Goal: Transaction & Acquisition: Purchase product/service

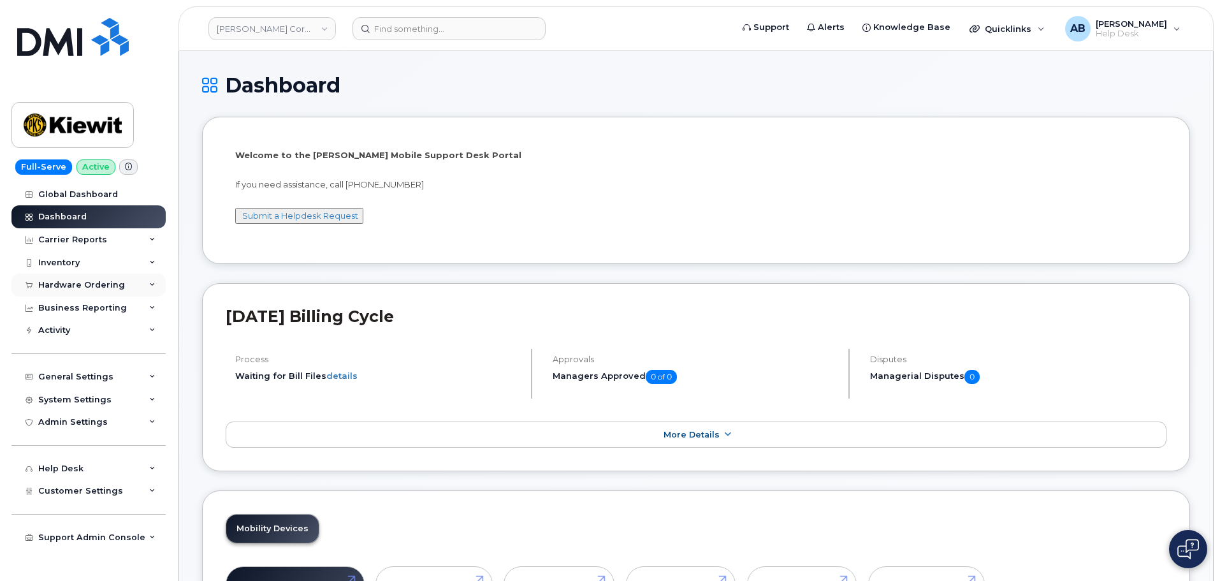
click at [71, 287] on div "Hardware Ordering" at bounding box center [81, 285] width 87 height 10
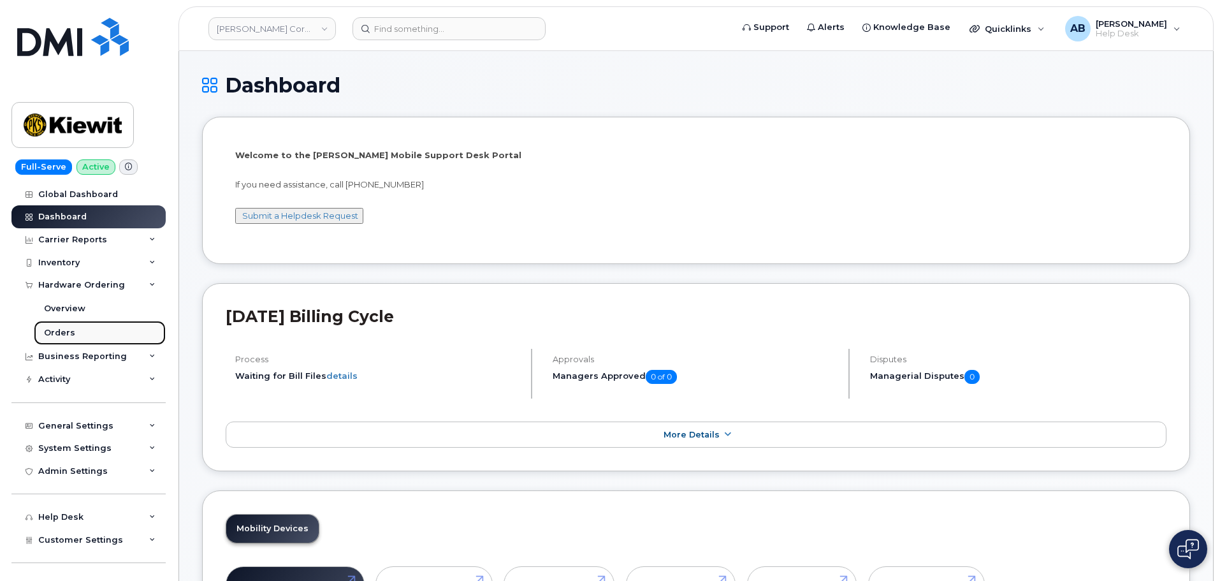
click at [73, 333] on link "Orders" at bounding box center [100, 333] width 132 height 24
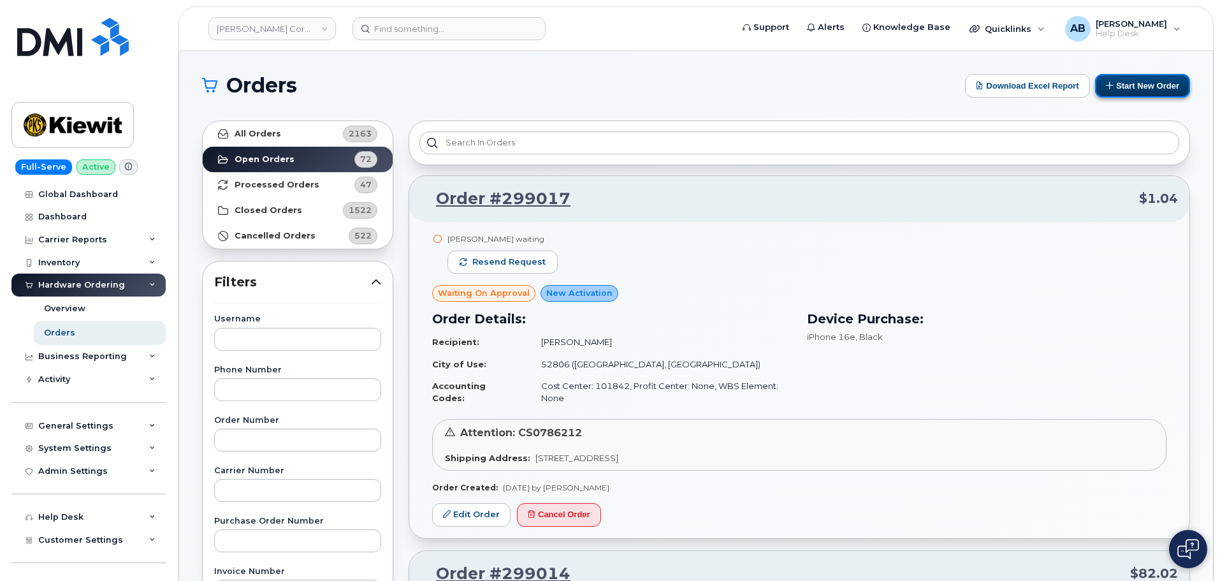
click at [1130, 88] on button "Start New Order" at bounding box center [1142, 86] width 95 height 24
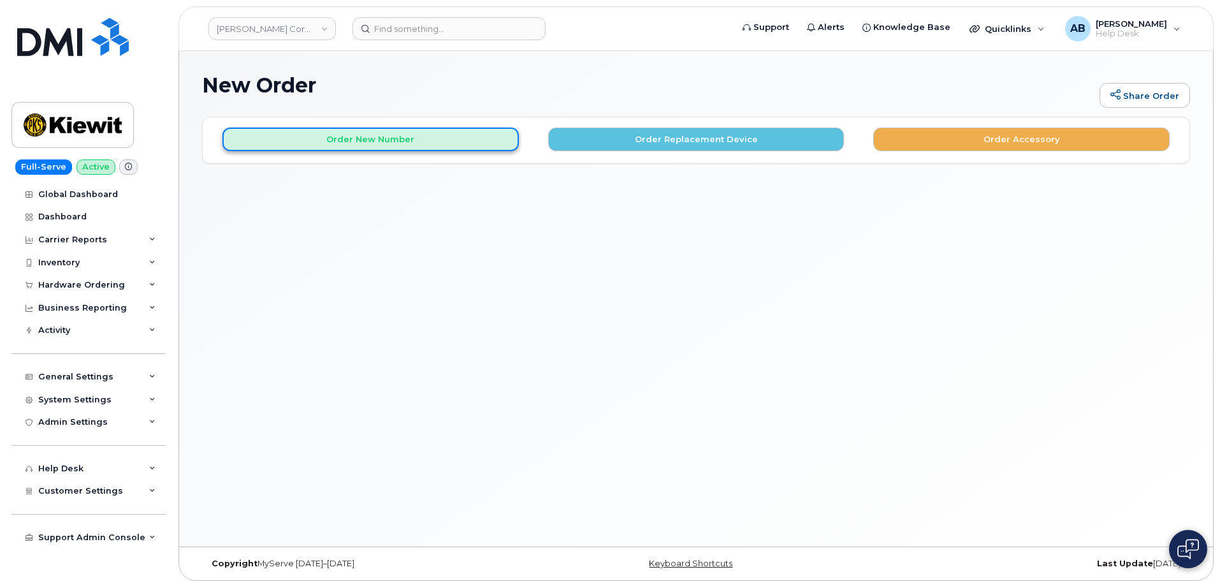
click at [388, 142] on button "Order New Number" at bounding box center [370, 139] width 296 height 24
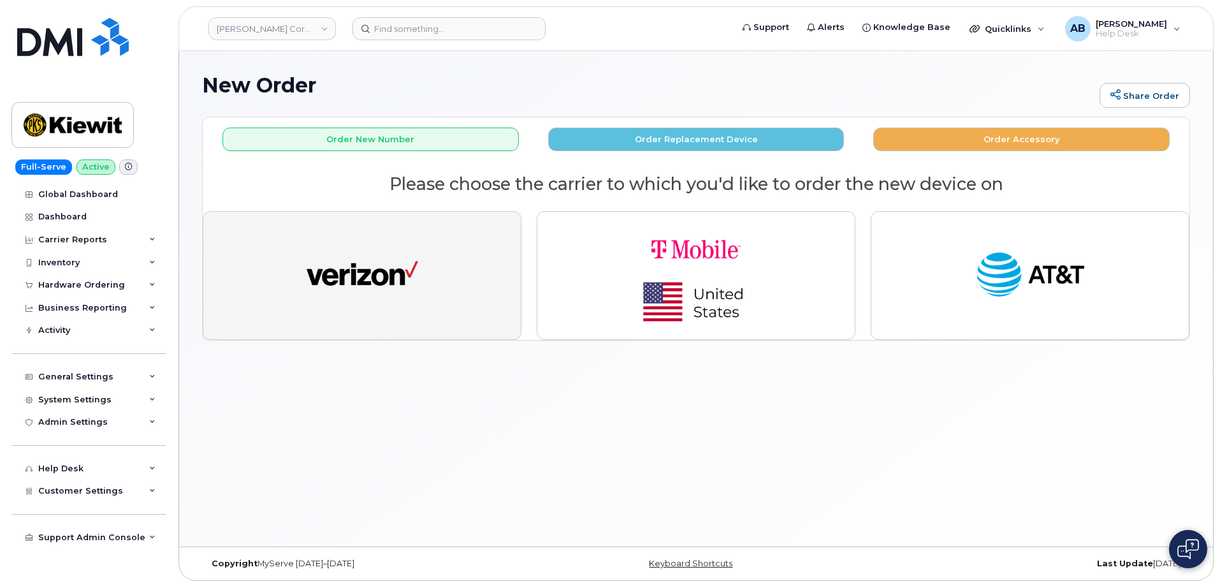
click at [382, 284] on img "button" at bounding box center [363, 275] width 112 height 57
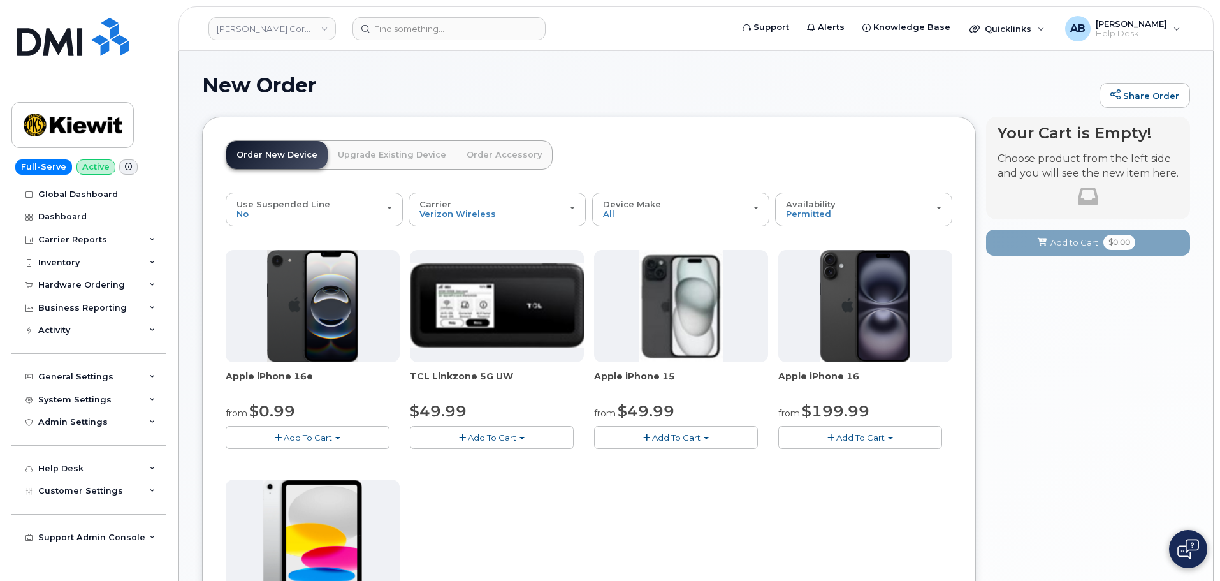
click at [677, 438] on span "Add To Cart" at bounding box center [676, 437] width 48 height 10
click at [687, 458] on link "$49.99 - 2 Year Activation (128GB)" at bounding box center [682, 461] width 170 height 16
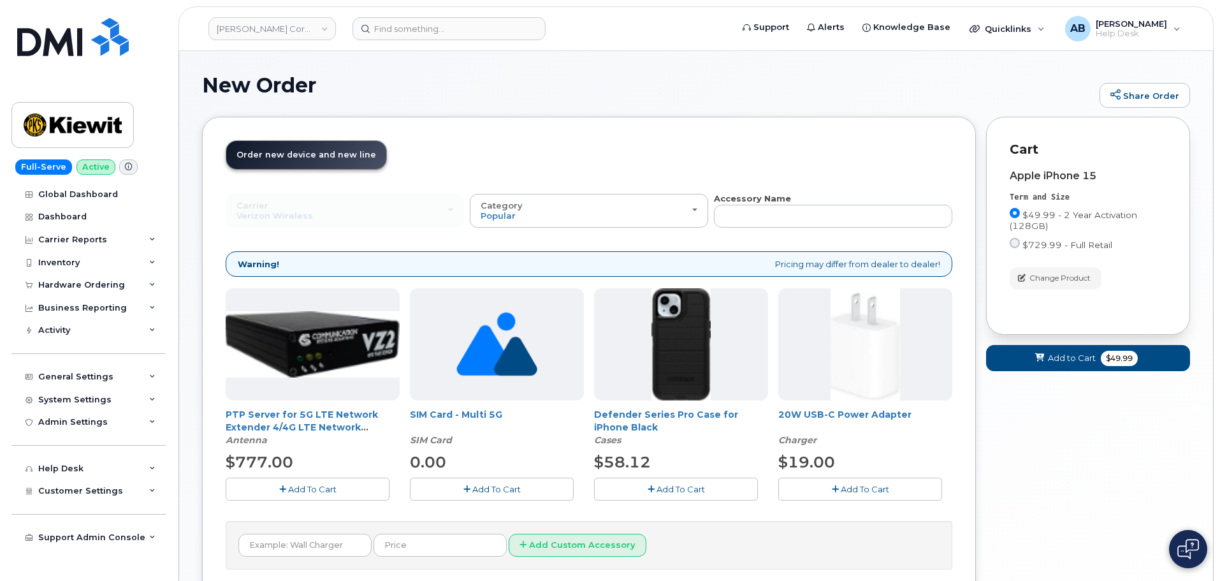
click at [841, 490] on span "Add To Cart" at bounding box center [865, 489] width 48 height 10
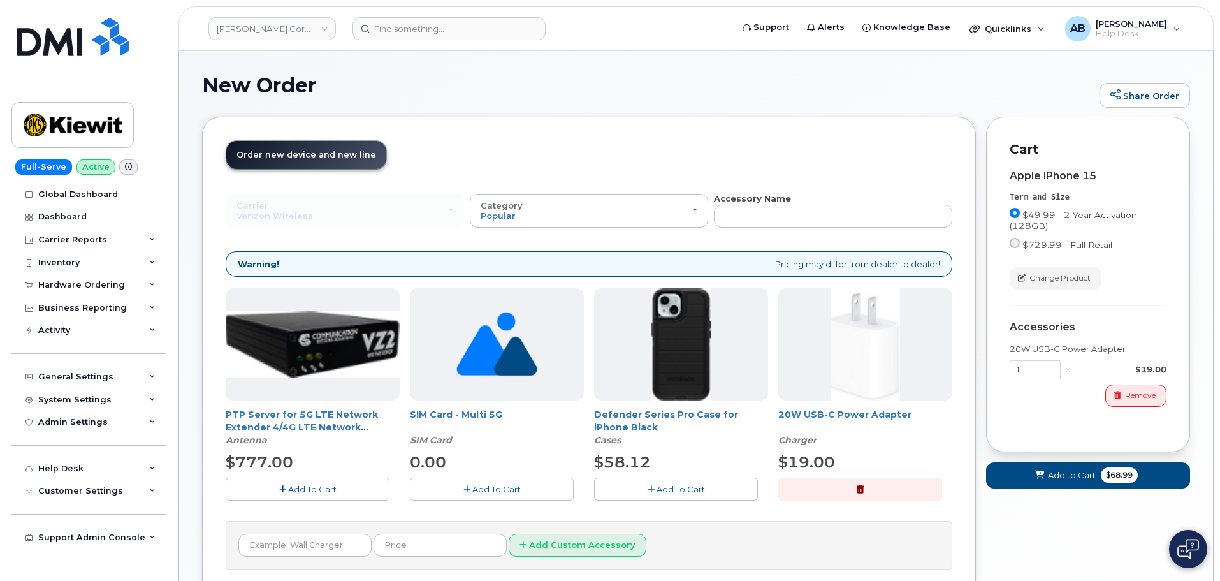
click at [680, 490] on span "Add To Cart" at bounding box center [681, 489] width 48 height 10
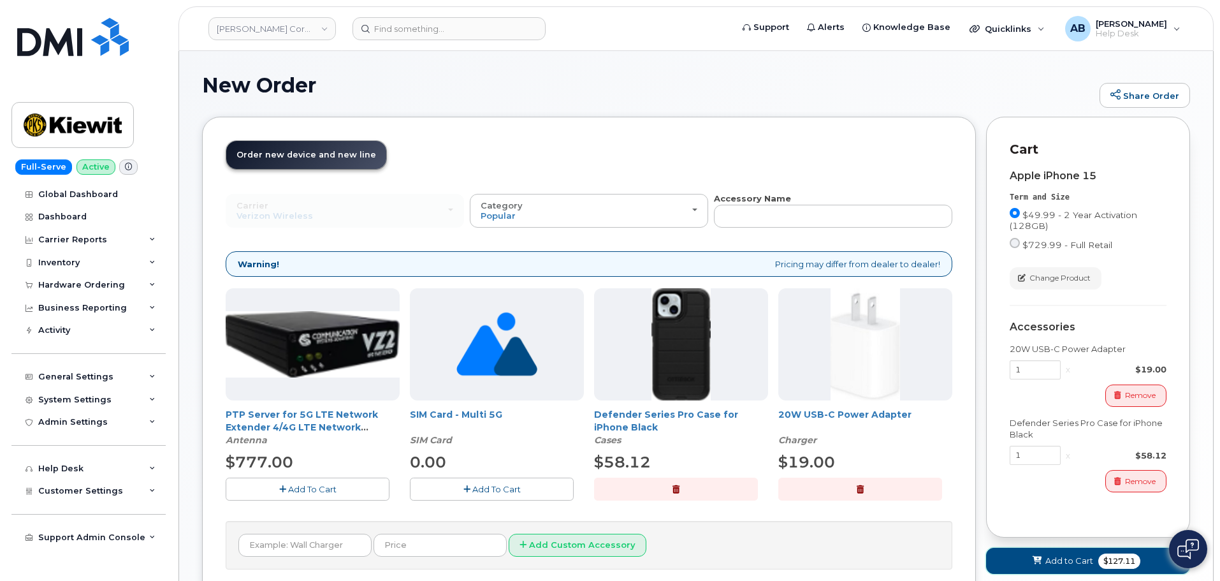
click at [1077, 554] on button "Add to Cart $127.11" at bounding box center [1088, 561] width 204 height 26
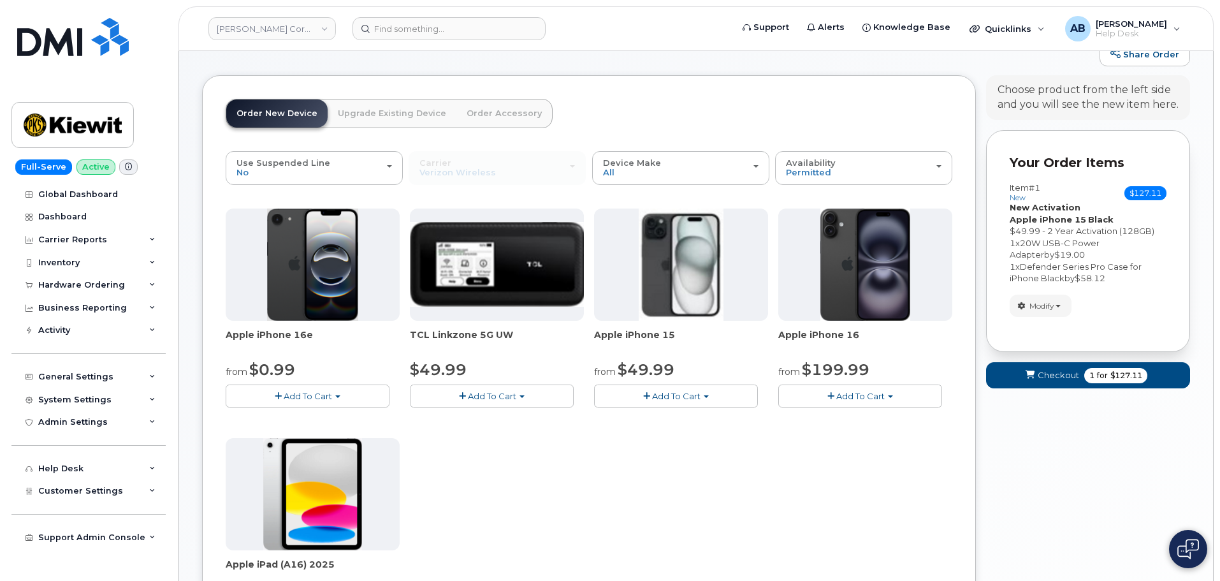
scroll to position [64, 0]
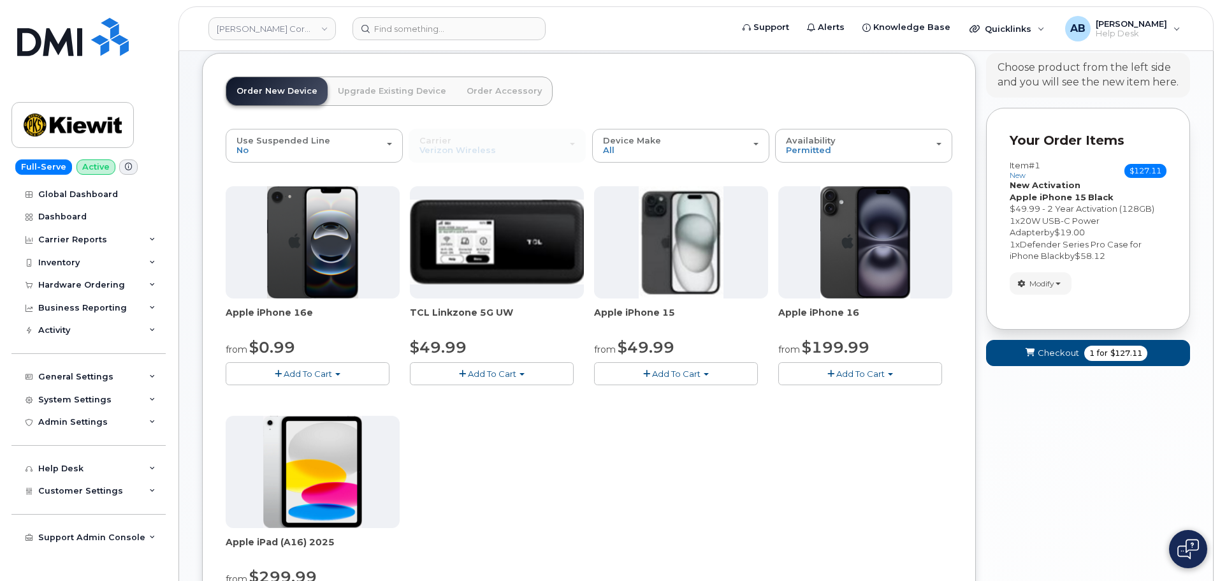
click at [678, 372] on span "Add To Cart" at bounding box center [676, 373] width 48 height 10
click at [687, 397] on link "$49.99 - 2 Year Activation (128GB)" at bounding box center [682, 397] width 170 height 16
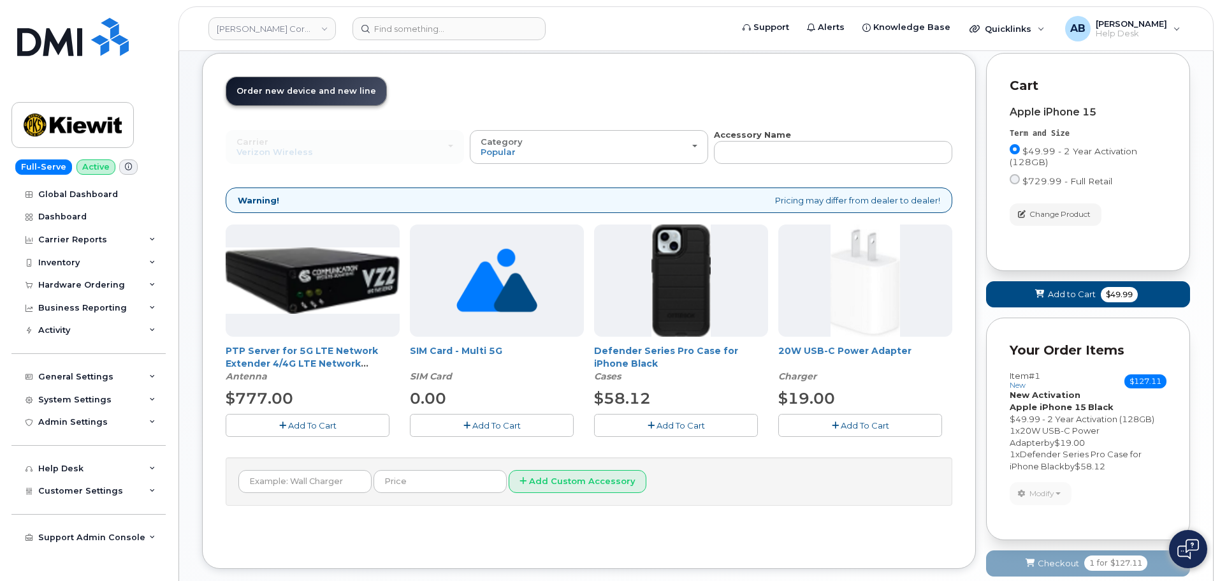
click at [684, 423] on span "Add To Cart" at bounding box center [681, 425] width 48 height 10
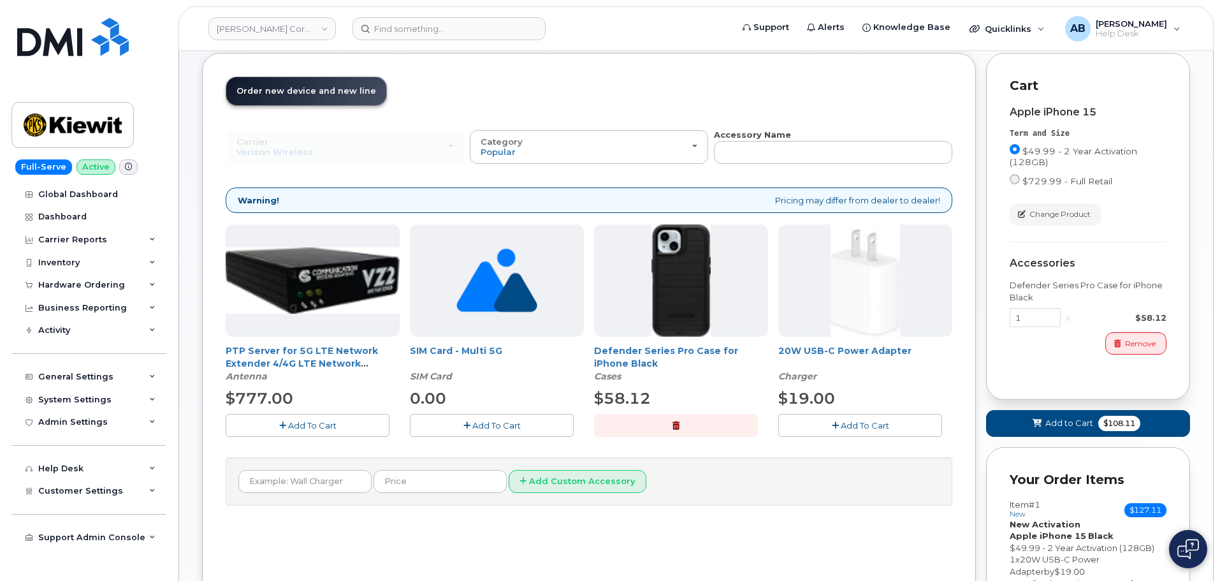
click at [845, 426] on span "Add To Cart" at bounding box center [865, 425] width 48 height 10
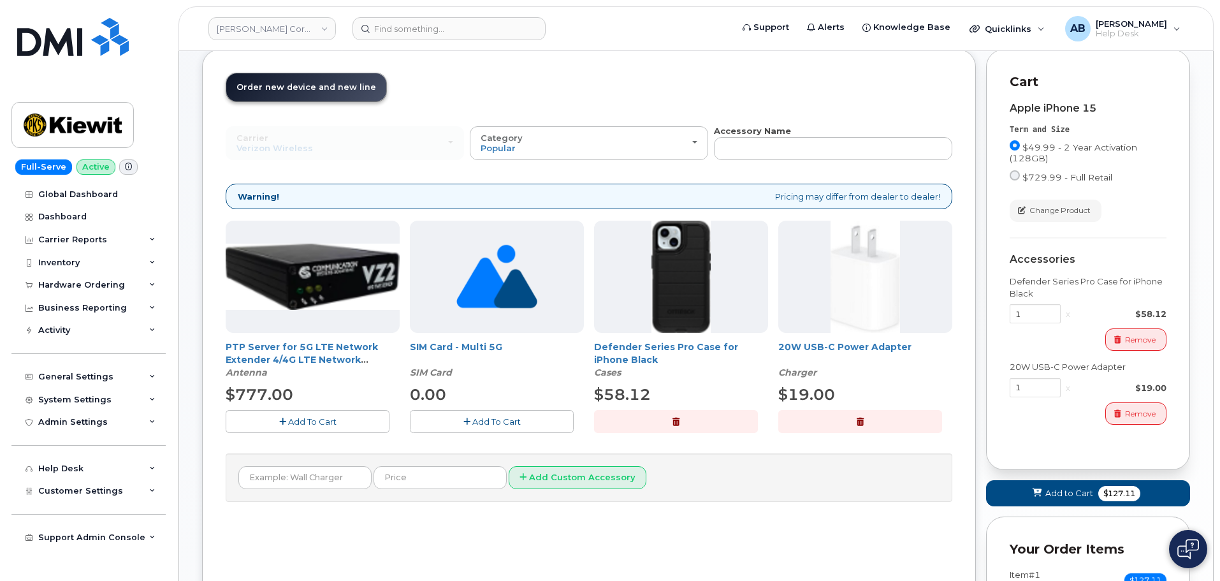
scroll to position [337, 0]
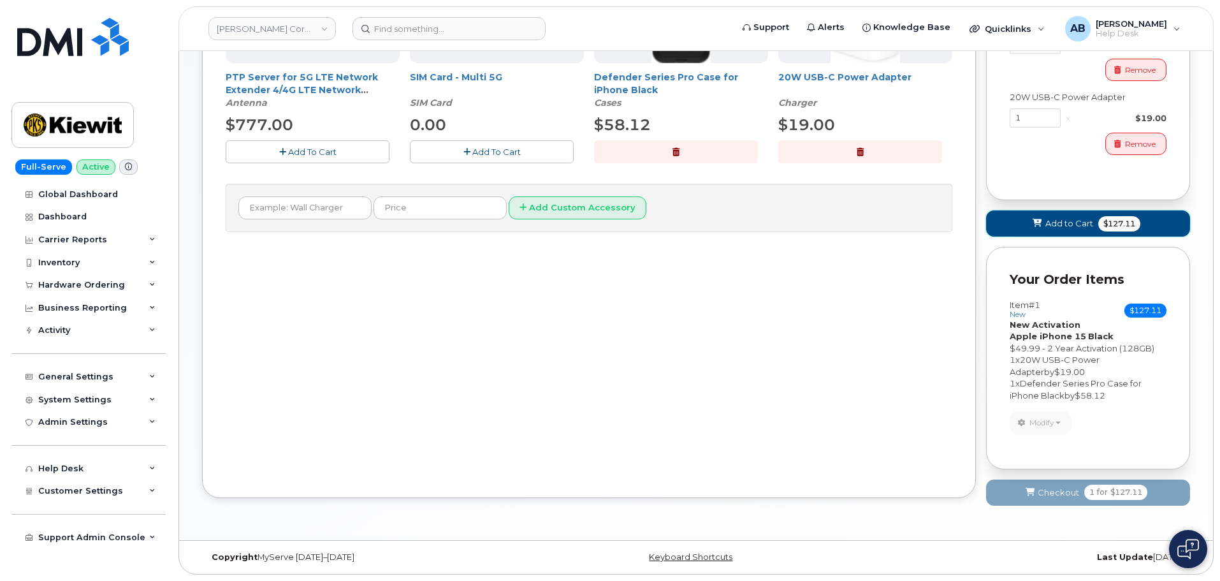
click at [1065, 212] on button "Add to Cart $127.11" at bounding box center [1088, 223] width 204 height 26
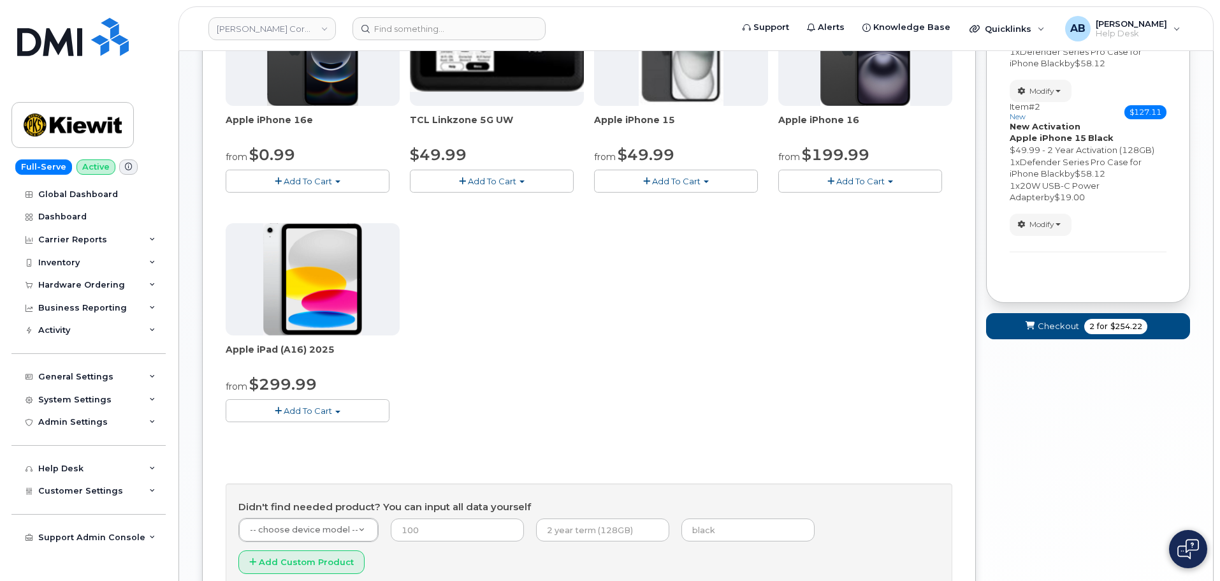
scroll to position [103, 0]
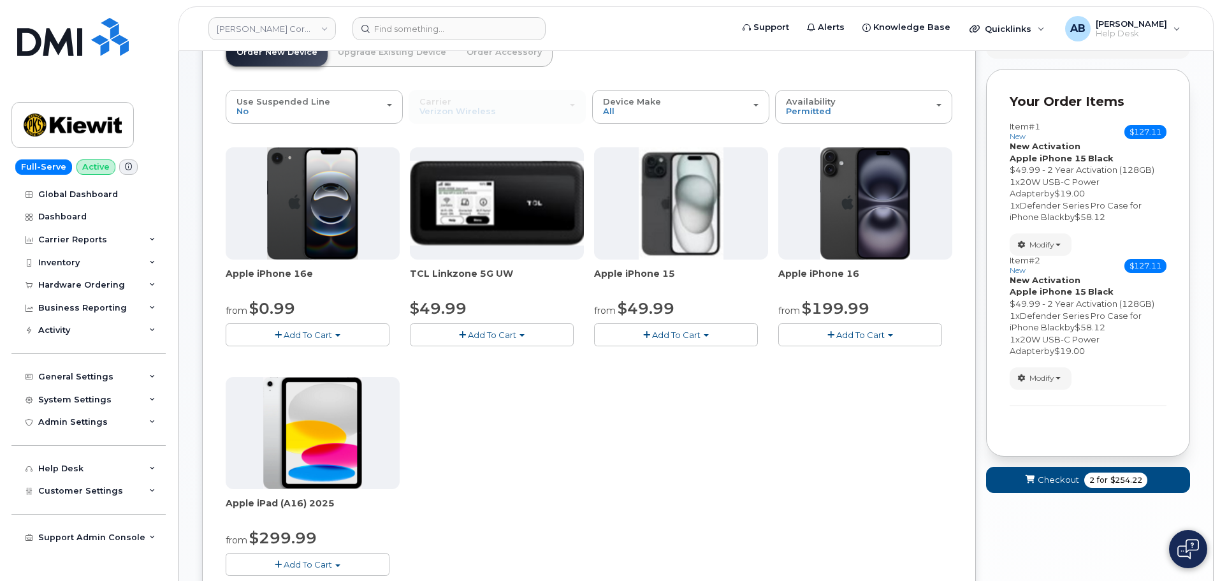
click at [676, 332] on span "Add To Cart" at bounding box center [676, 335] width 48 height 10
click at [690, 358] on link "$49.99 - 2 Year Activation (128GB)" at bounding box center [682, 359] width 170 height 16
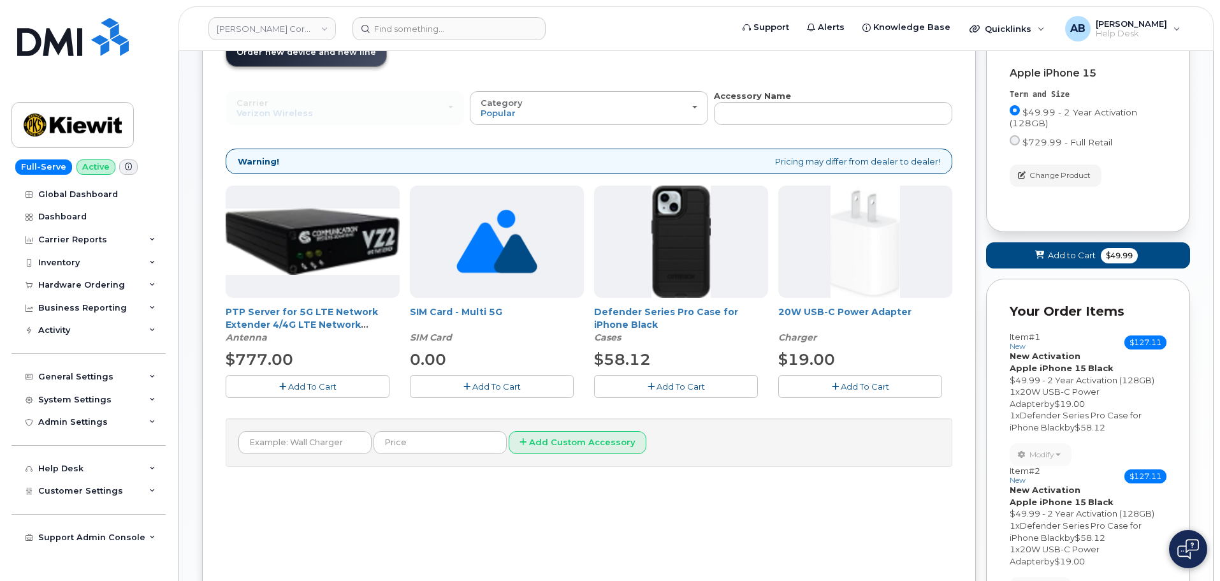
click at [685, 388] on span "Add To Cart" at bounding box center [681, 386] width 48 height 10
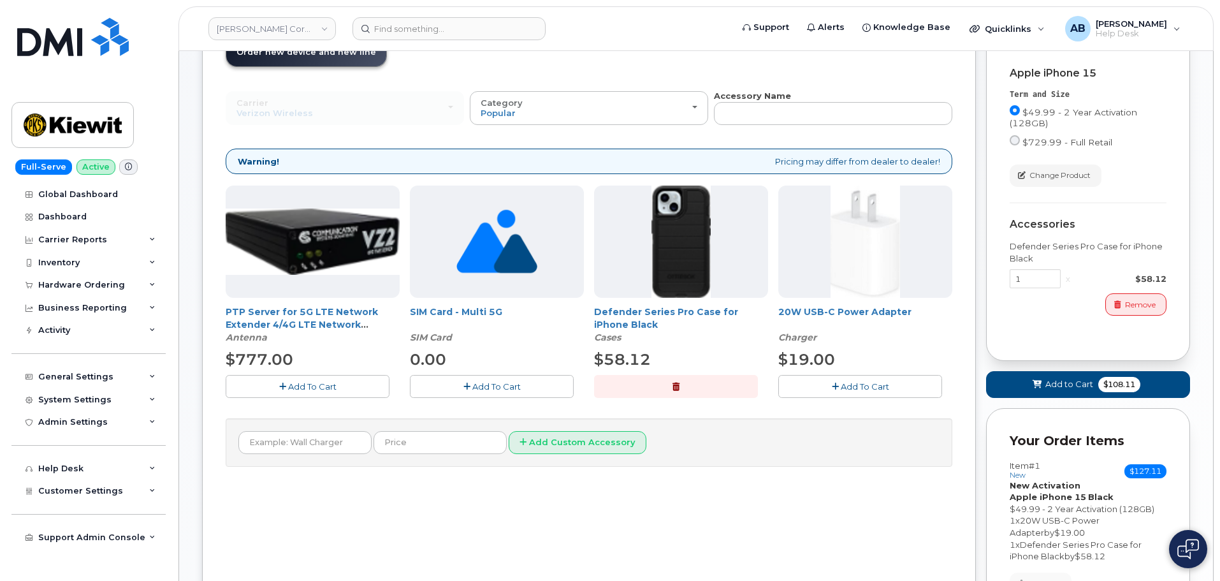
click at [887, 390] on span "Add To Cart" at bounding box center [865, 386] width 48 height 10
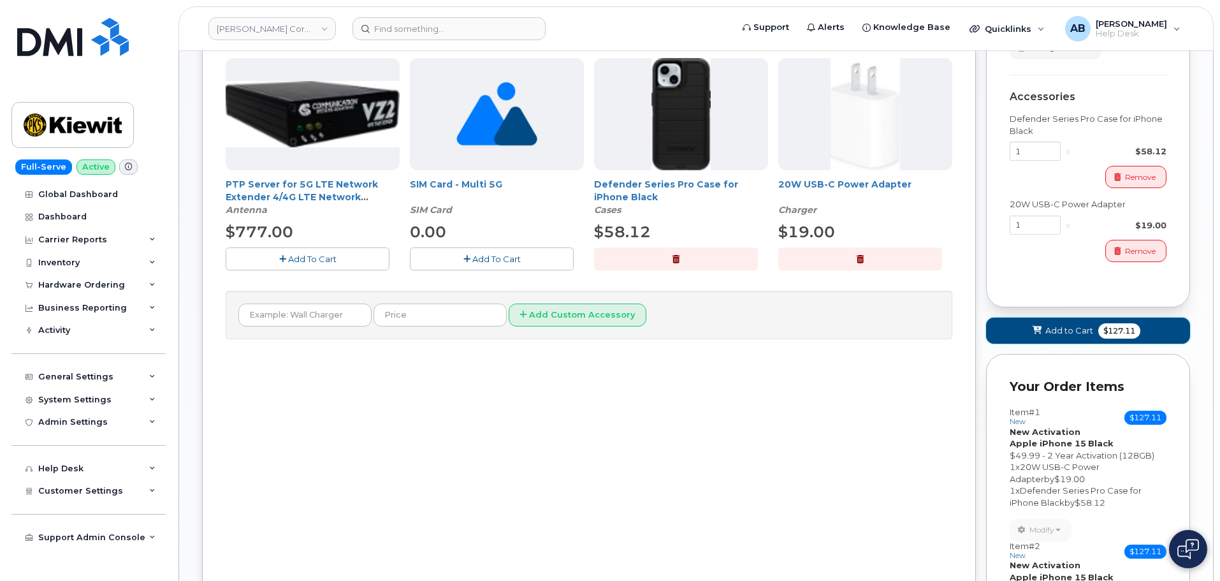
click at [1054, 329] on span "Add to Cart" at bounding box center [1069, 330] width 48 height 12
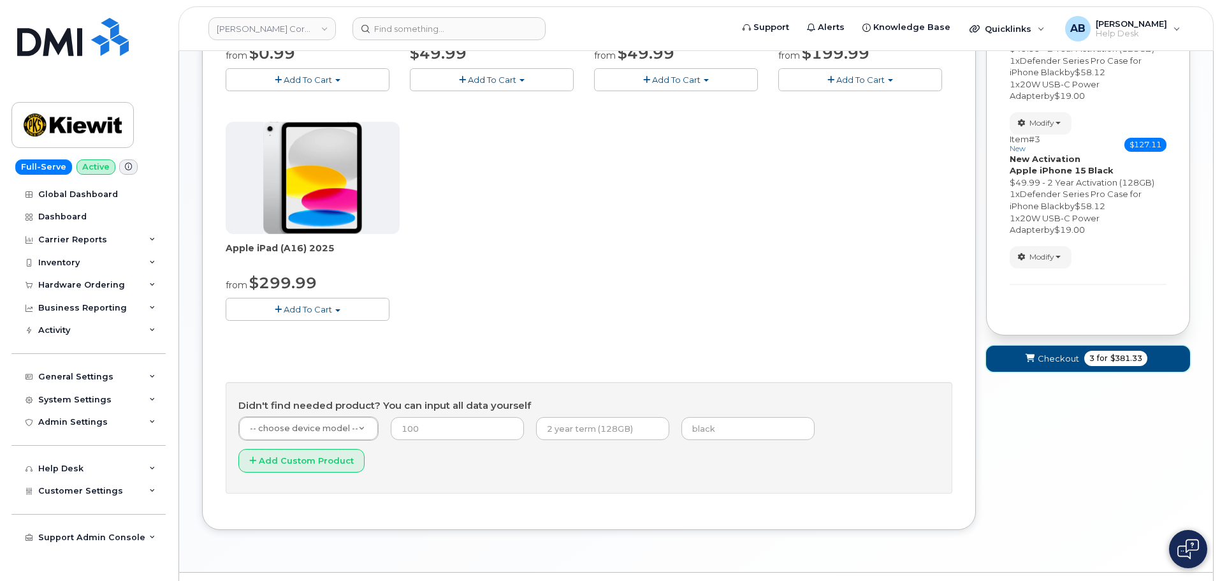
click at [1070, 358] on span "Checkout" at bounding box center [1058, 359] width 41 height 12
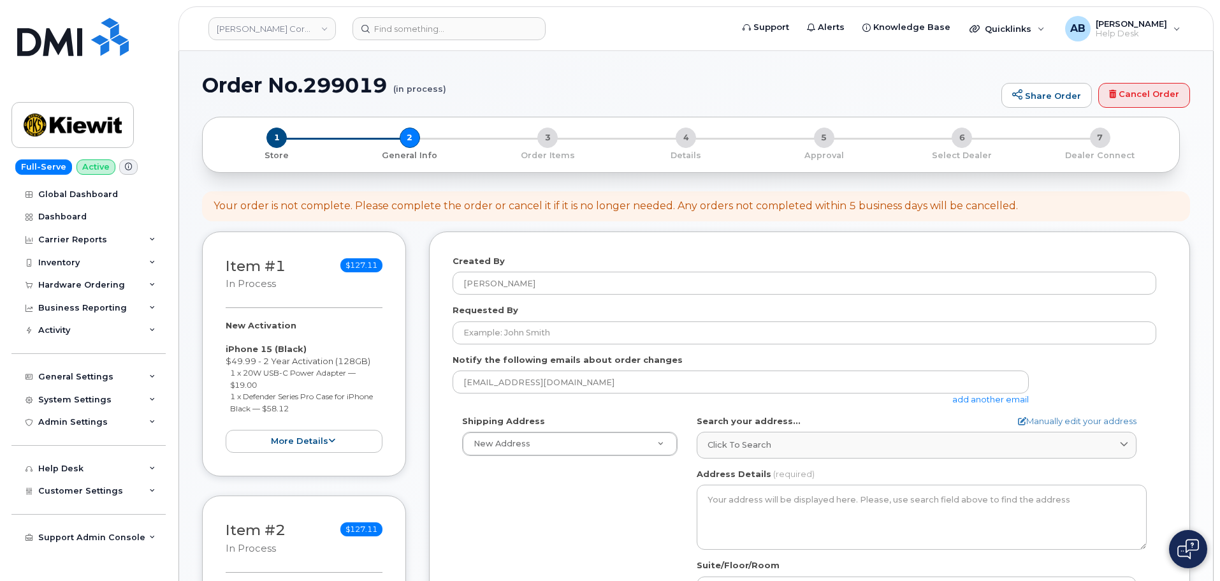
select select
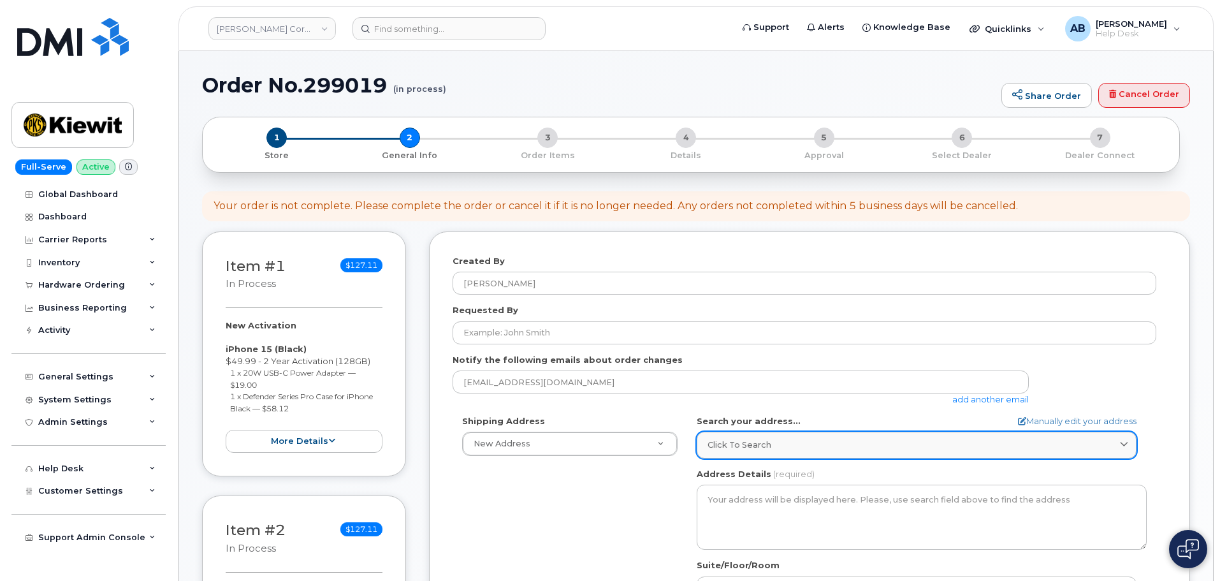
click at [751, 437] on link "Click to search" at bounding box center [917, 445] width 440 height 26
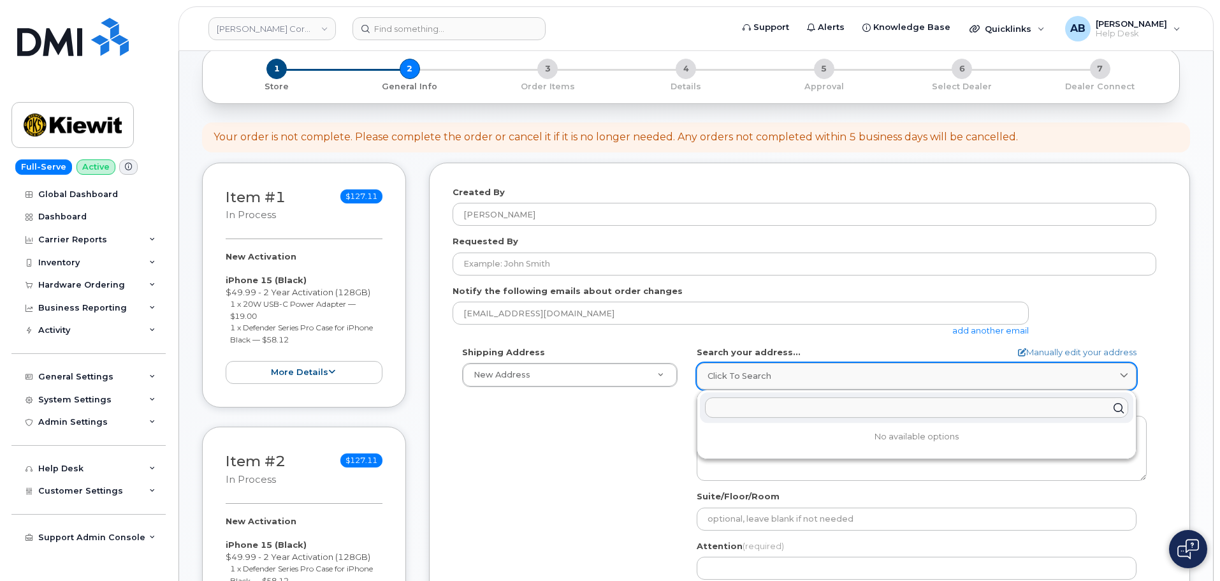
scroll to position [191, 0]
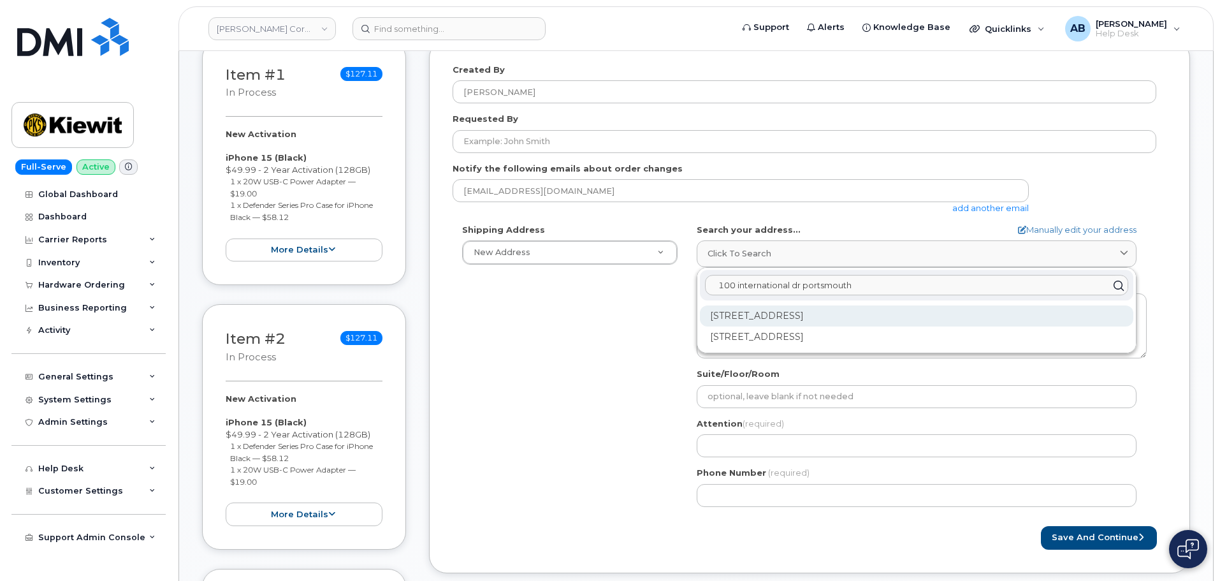
type input "100 international dr portsmouth"
click at [920, 309] on div "100 International Dr Portsmouth NH 03801" at bounding box center [916, 315] width 433 height 21
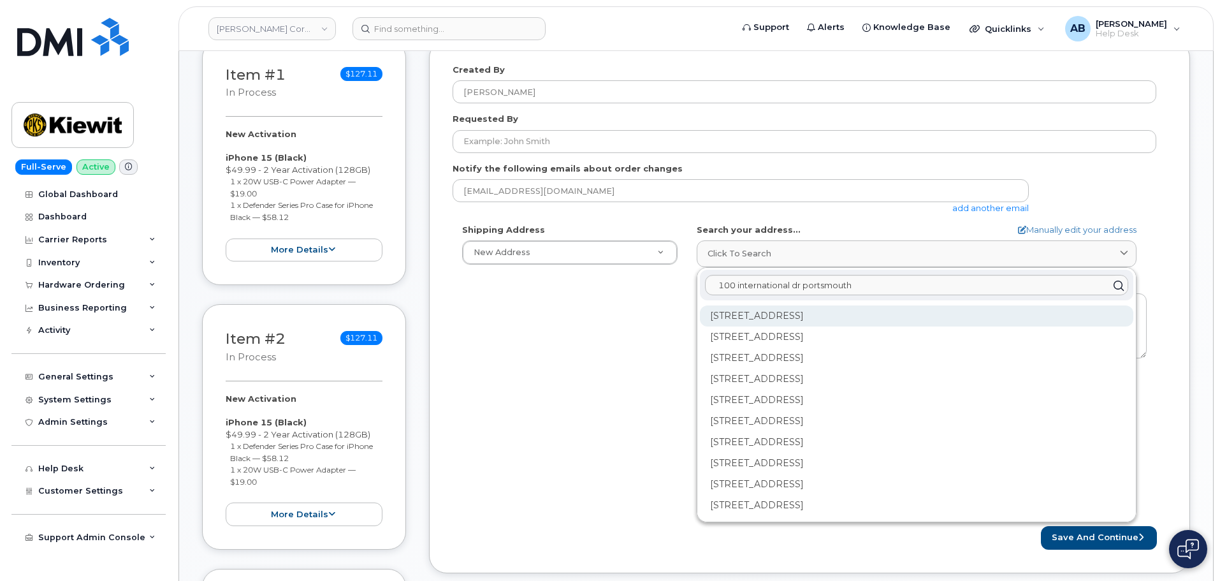
click at [908, 347] on div "100 International Dr Ste 100 Portsmouth NH 03801-6881" at bounding box center [916, 357] width 433 height 21
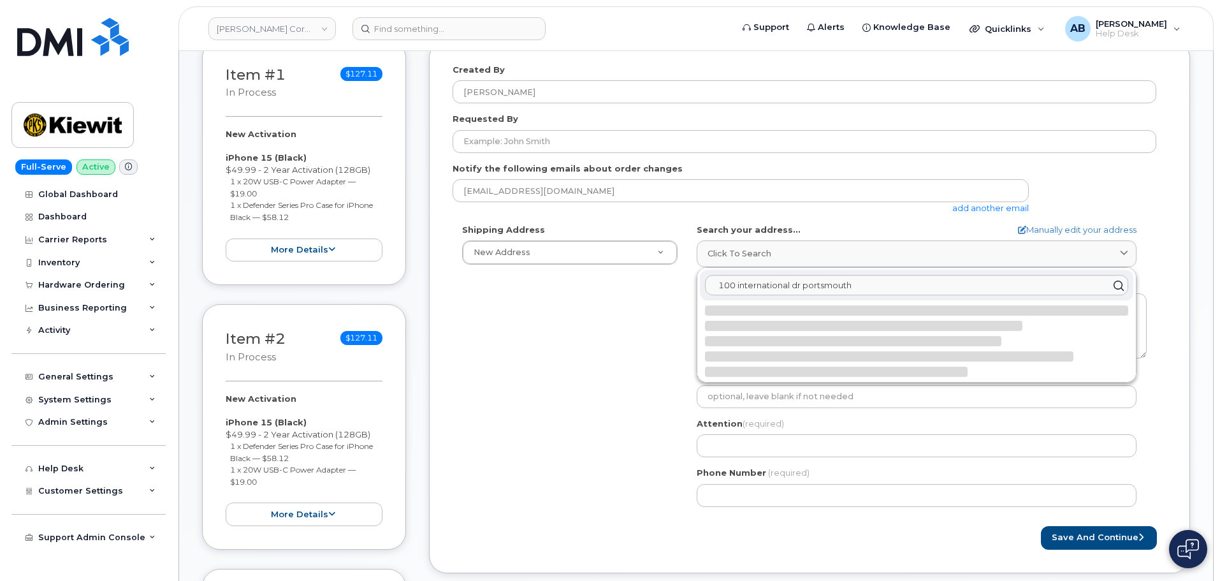
select select
type textarea "100 International Dr Ste 100 PORTSMOUTH NH 03801-6881 UNITED STATES"
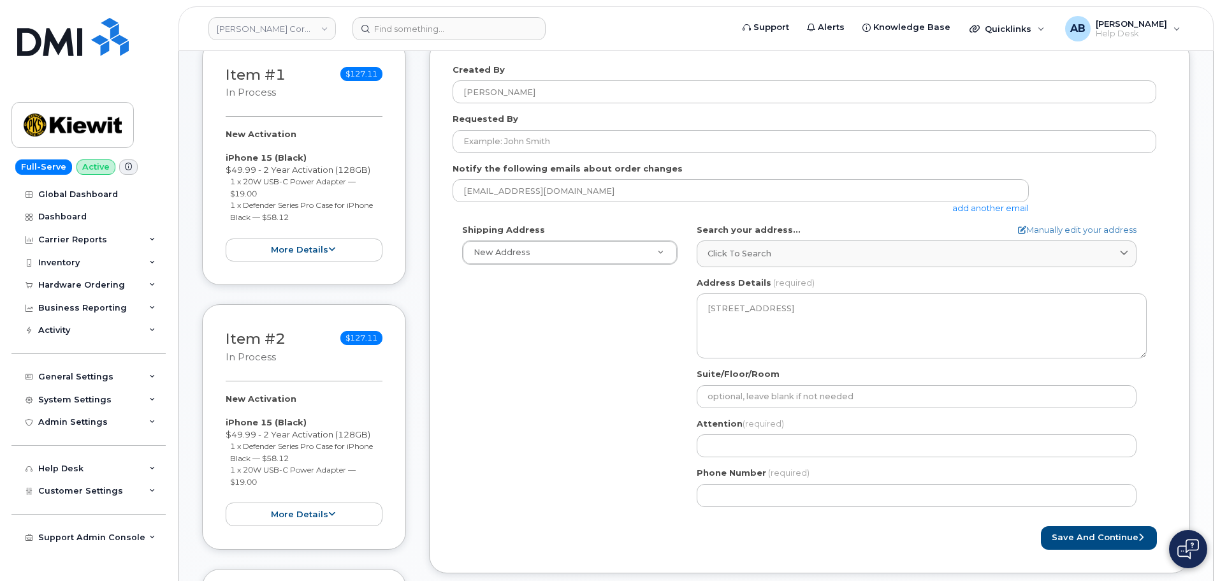
scroll to position [255, 0]
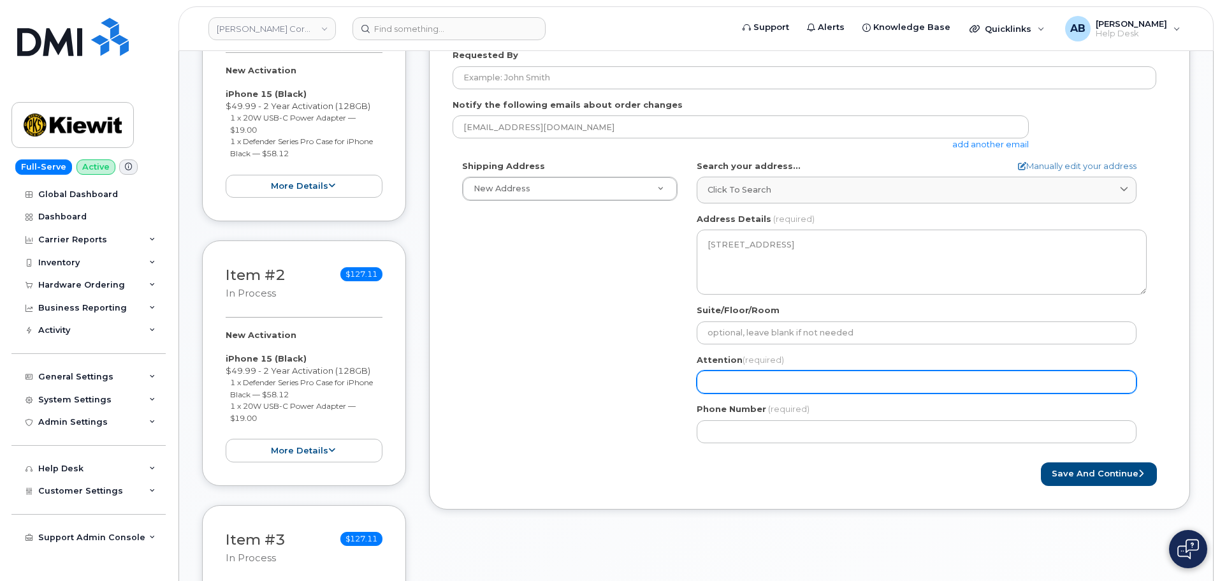
click at [790, 384] on input "Attention (required)" at bounding box center [917, 381] width 440 height 23
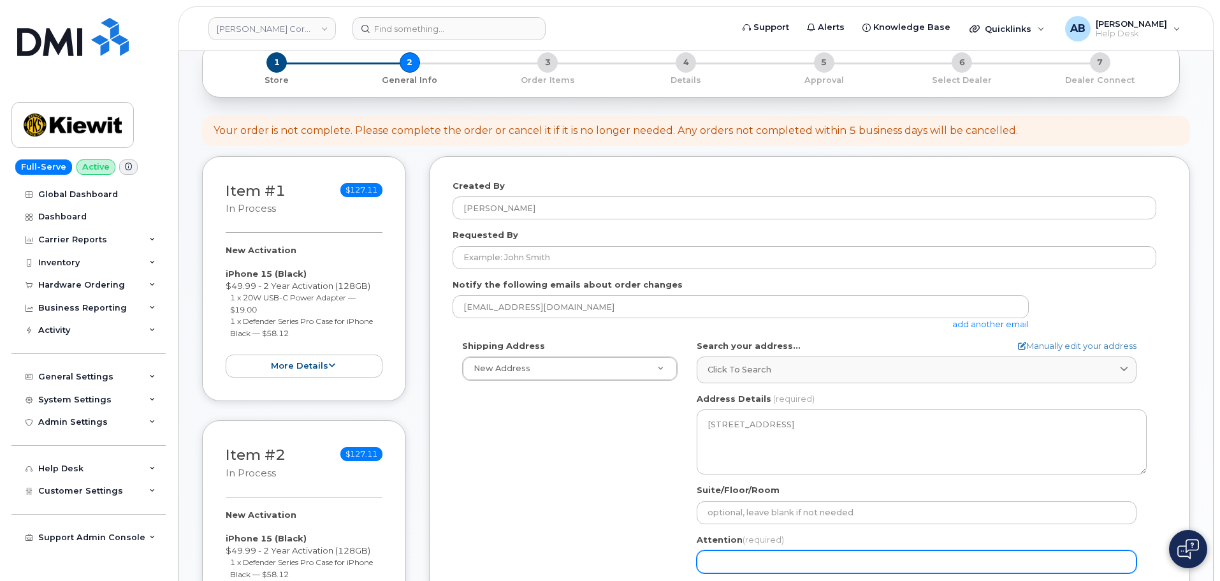
scroll to position [191, 0]
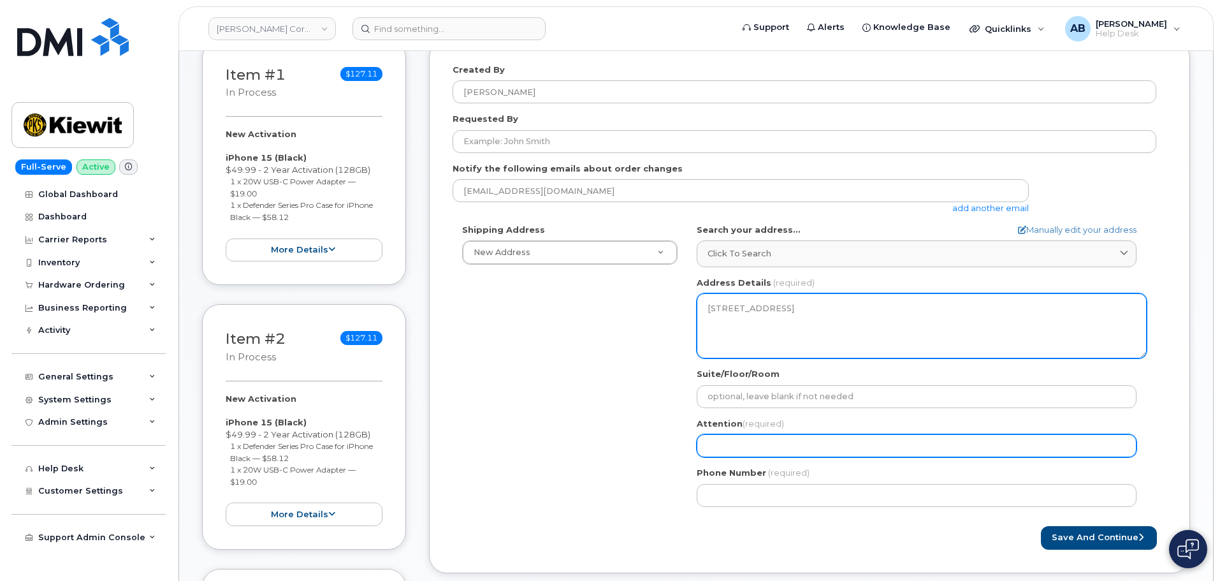
select select
type input "St"
select select
type input "Ste"
select select
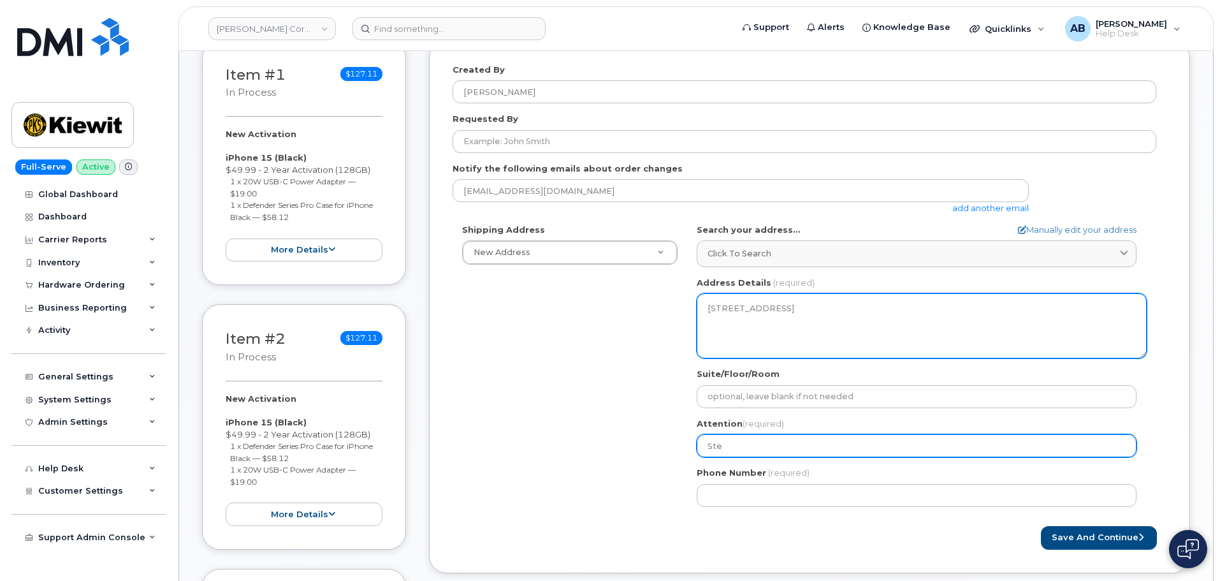
type input "Stev"
select select
type input "Steve"
select select
type input "Steven"
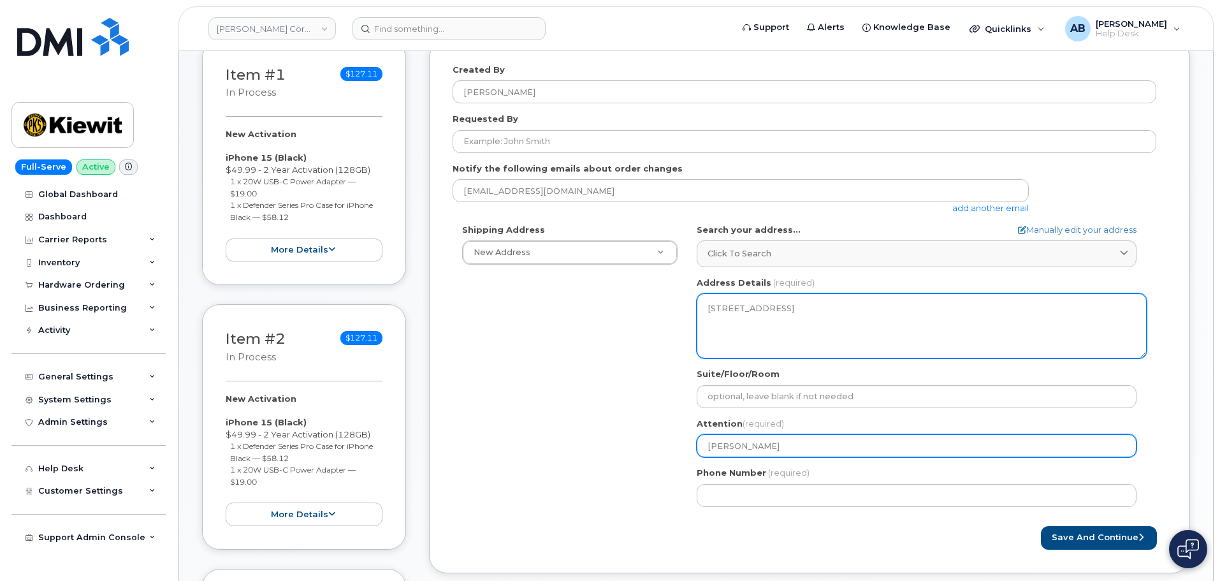
select select
type input "StevenS"
select select
type input "Steven"
select select
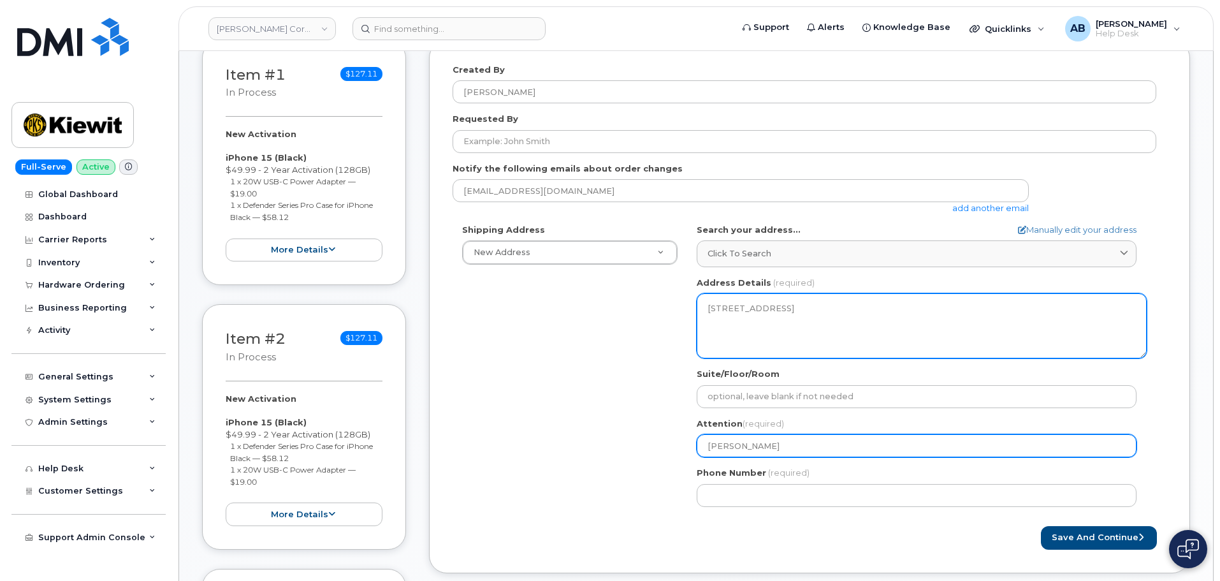
type input "Steven S"
select select
type input "Steven Sa"
select select
type input "Steven San"
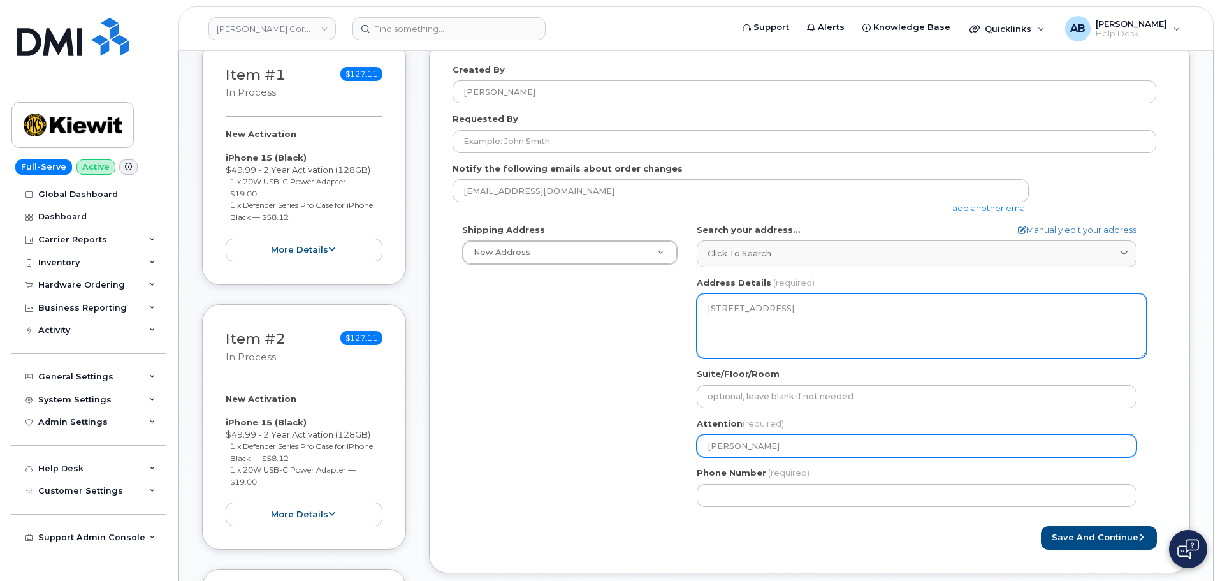
select select
type input "Steven Sand"
select select
type input "Steven Sande"
select select
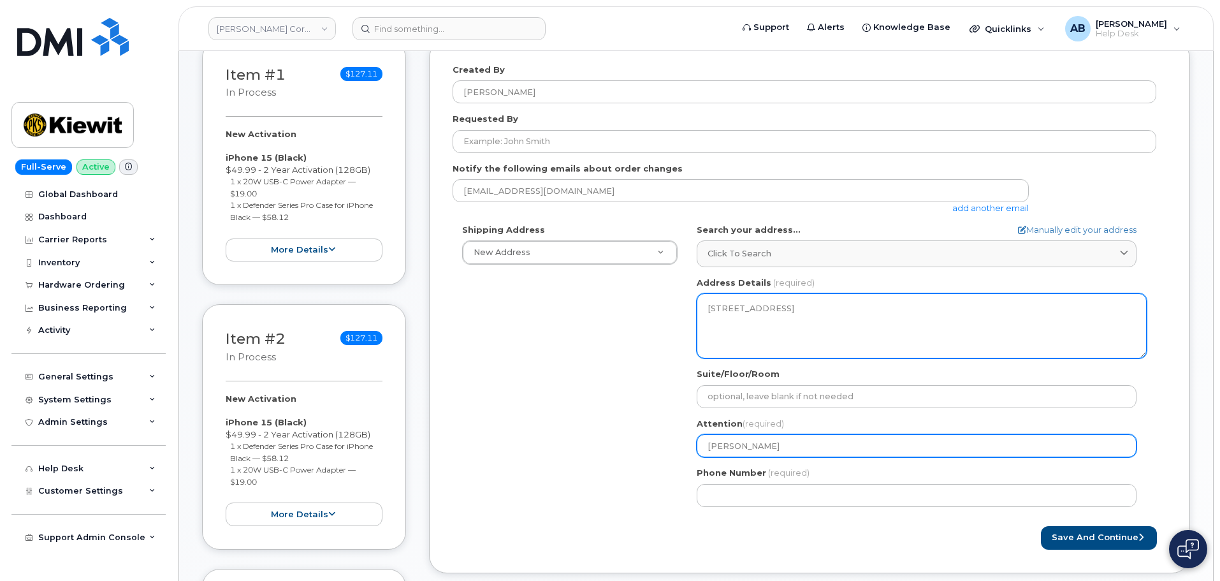
type input "Steven Sander"
select select
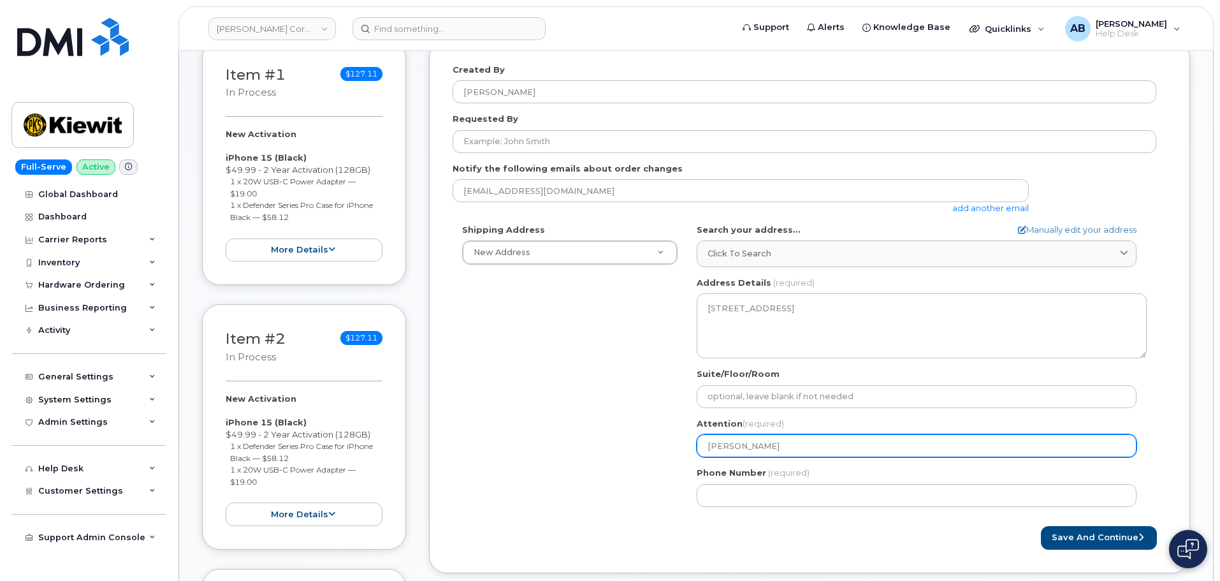
type input "[PERSON_NAME]"
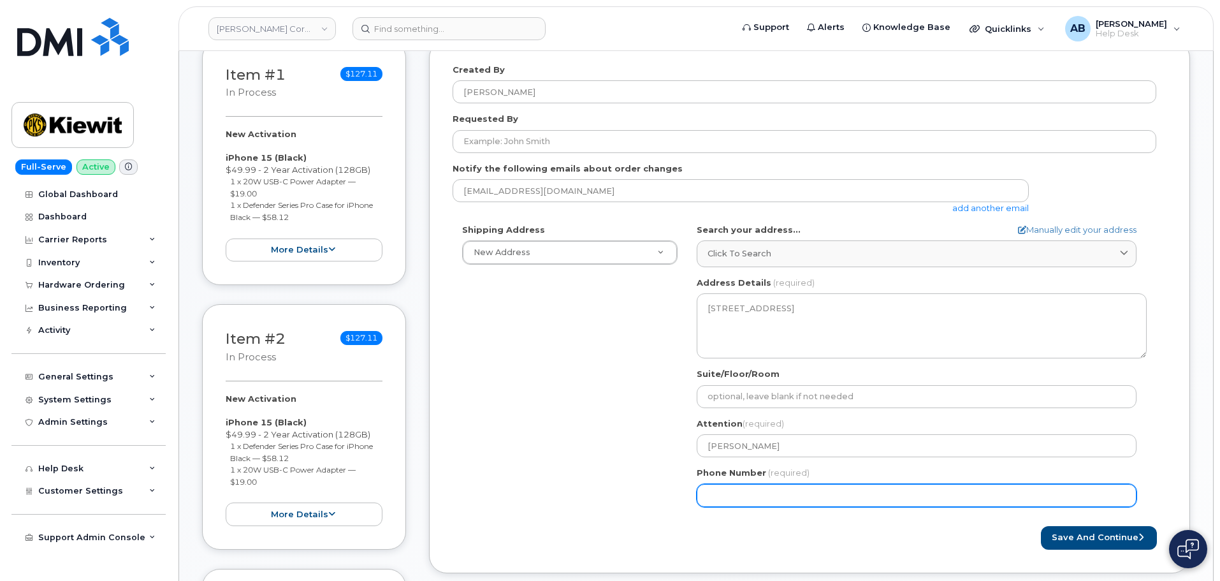
click at [724, 491] on input "Phone Number" at bounding box center [917, 495] width 440 height 23
paste input "4025989411"
select select
type input "4025989411"
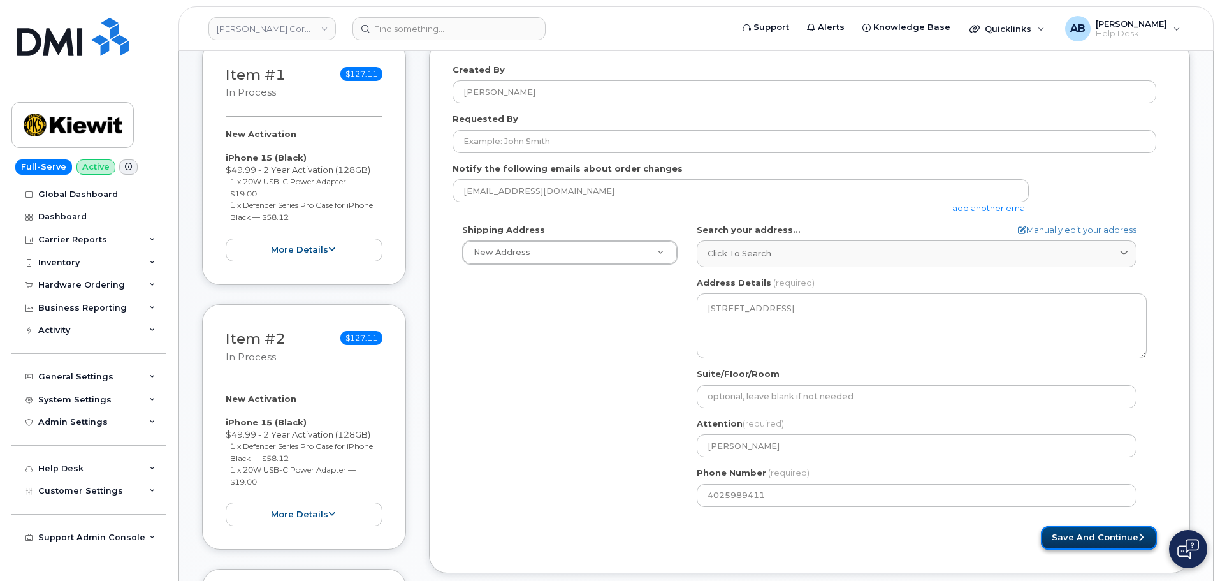
click at [1083, 538] on button "Save and Continue" at bounding box center [1099, 538] width 116 height 24
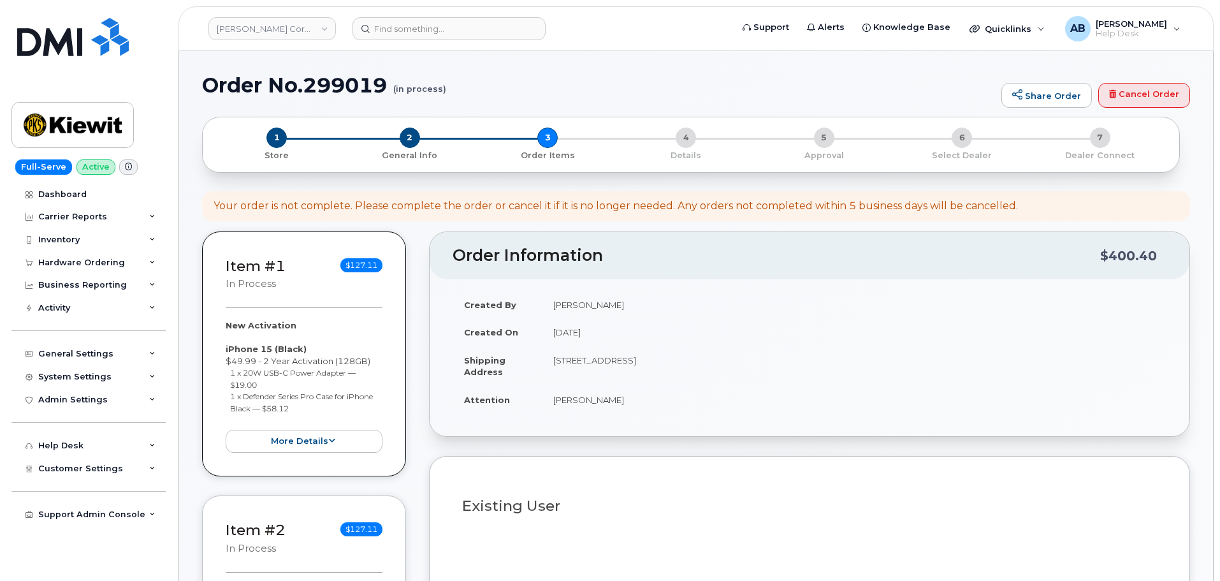
select select
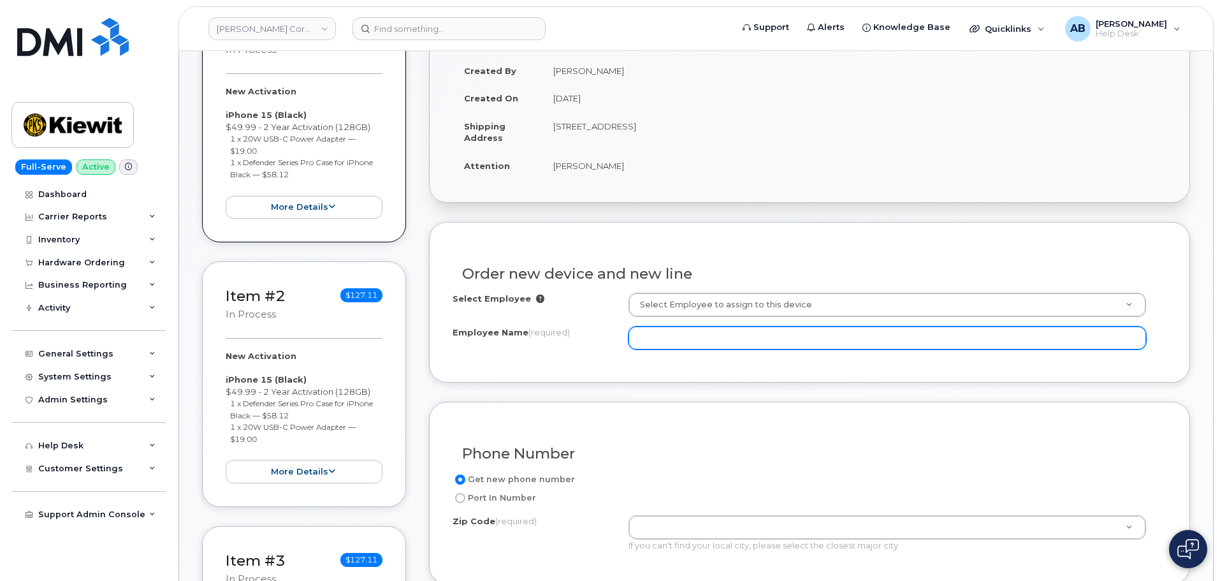
scroll to position [255, 0]
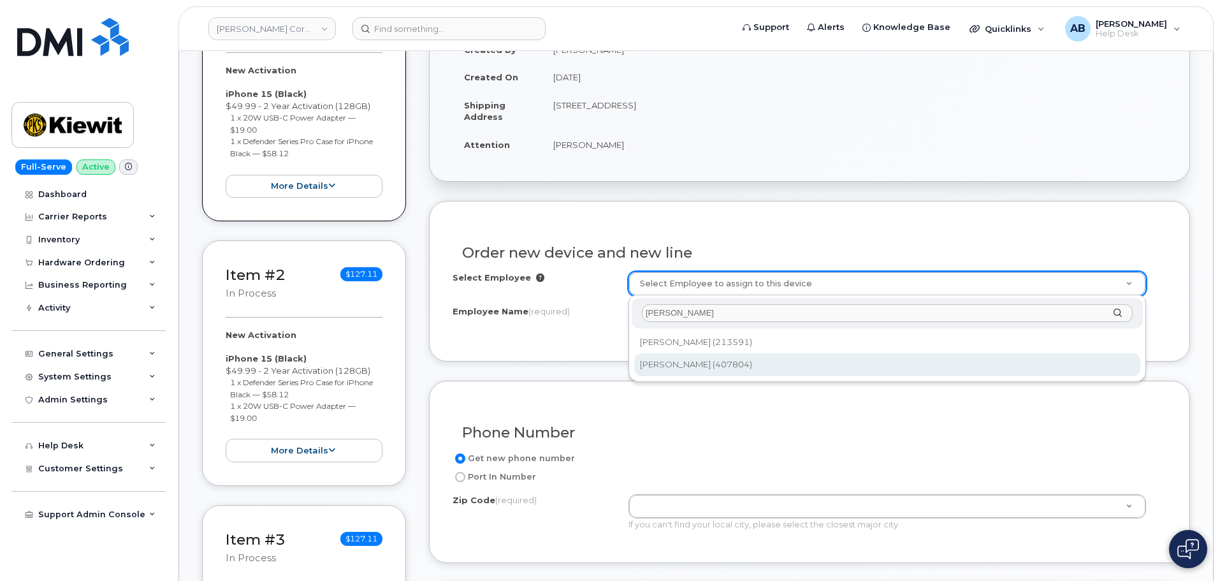
type input "kyle chavez"
type input "2154400"
type input "Kyle Chavez"
type input "10055 Trainstation Cir"
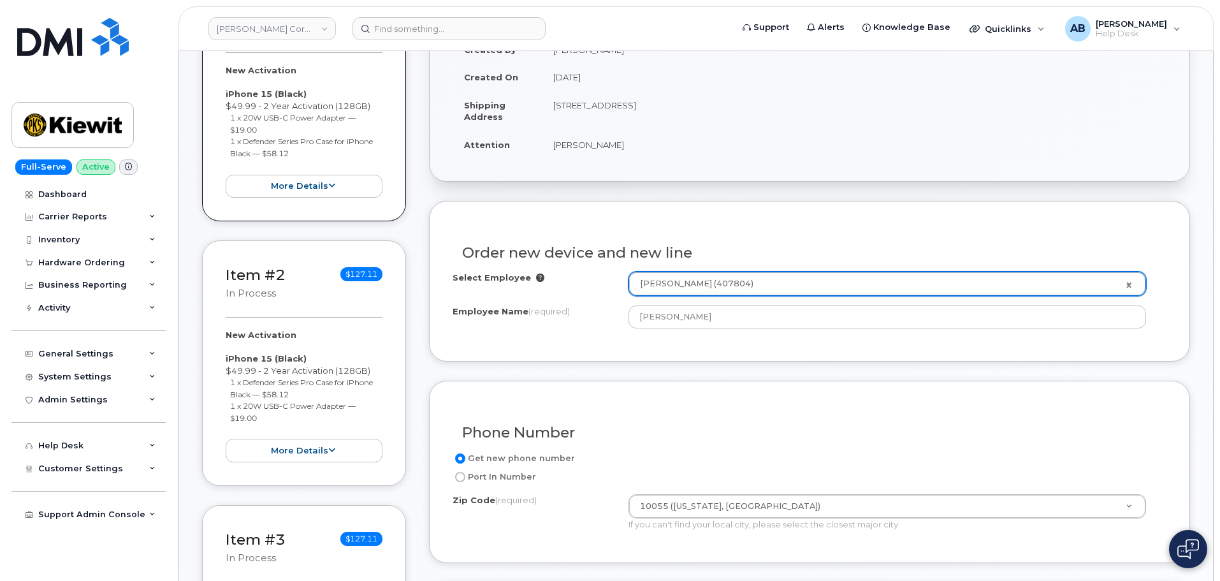
type input "10055 (New York, NY)"
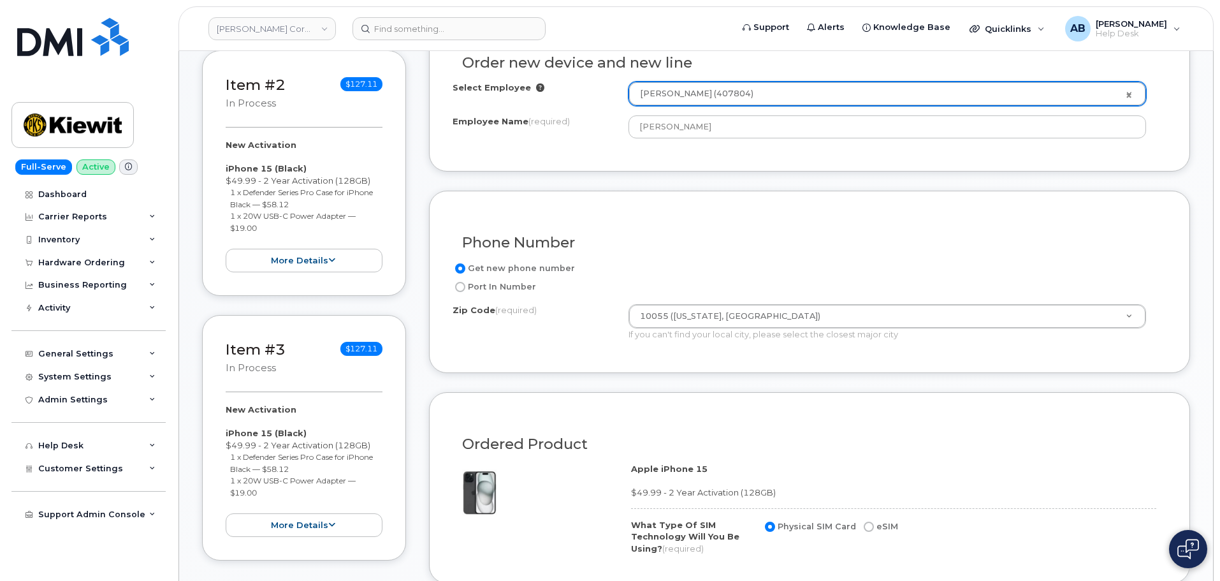
scroll to position [446, 0]
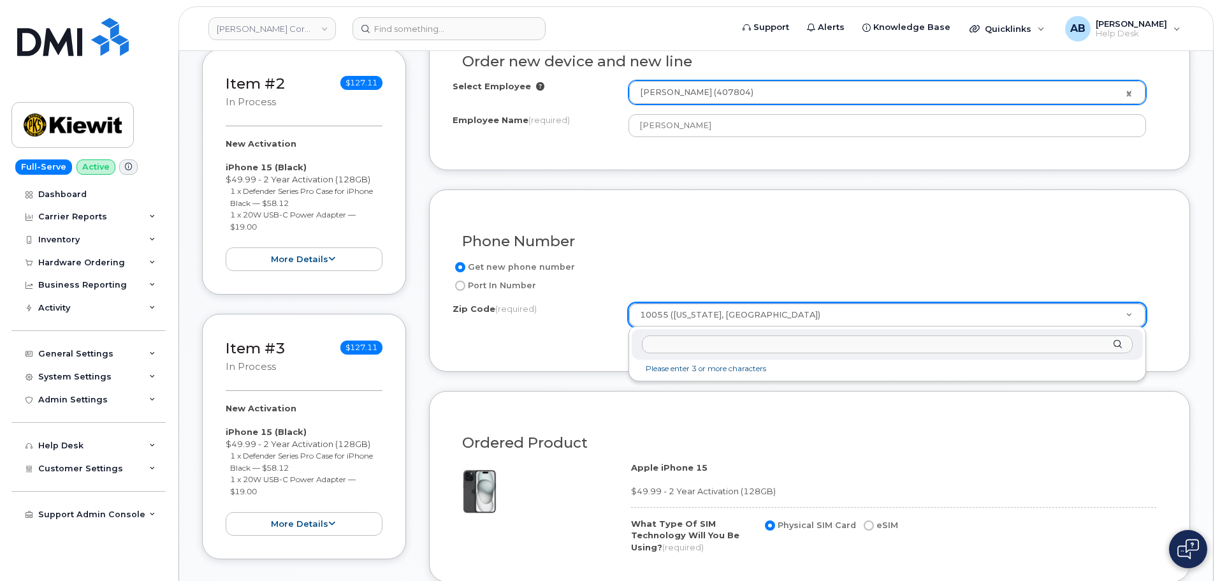
drag, startPoint x: 769, startPoint y: 319, endPoint x: 602, endPoint y: 309, distance: 166.6
type input "03801"
type input "03801 (Portsmouth, NH)"
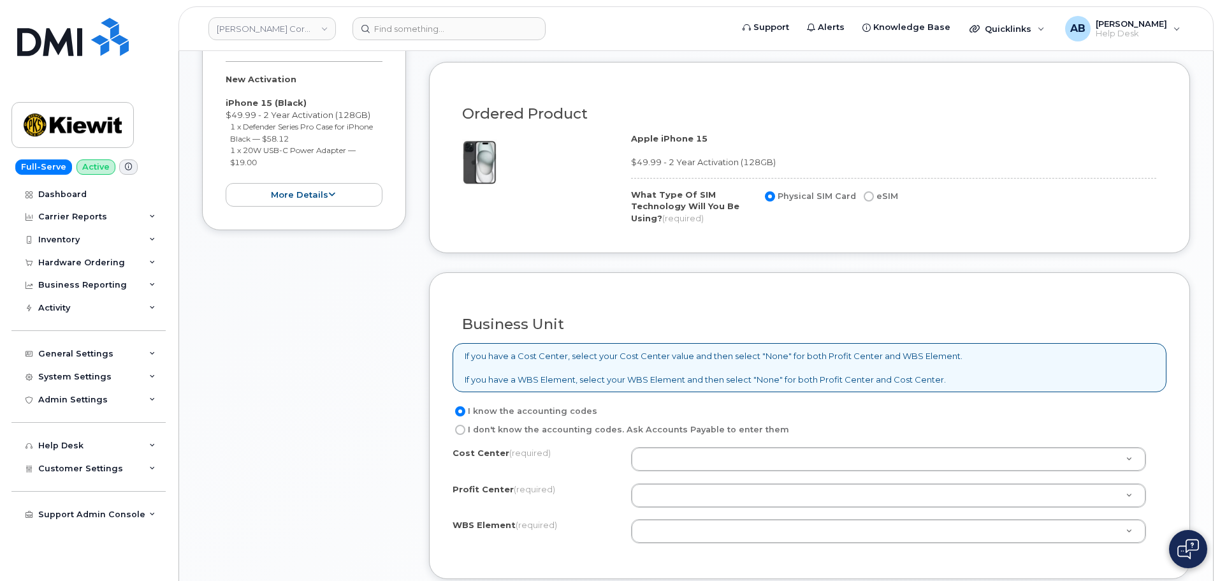
scroll to position [956, 0]
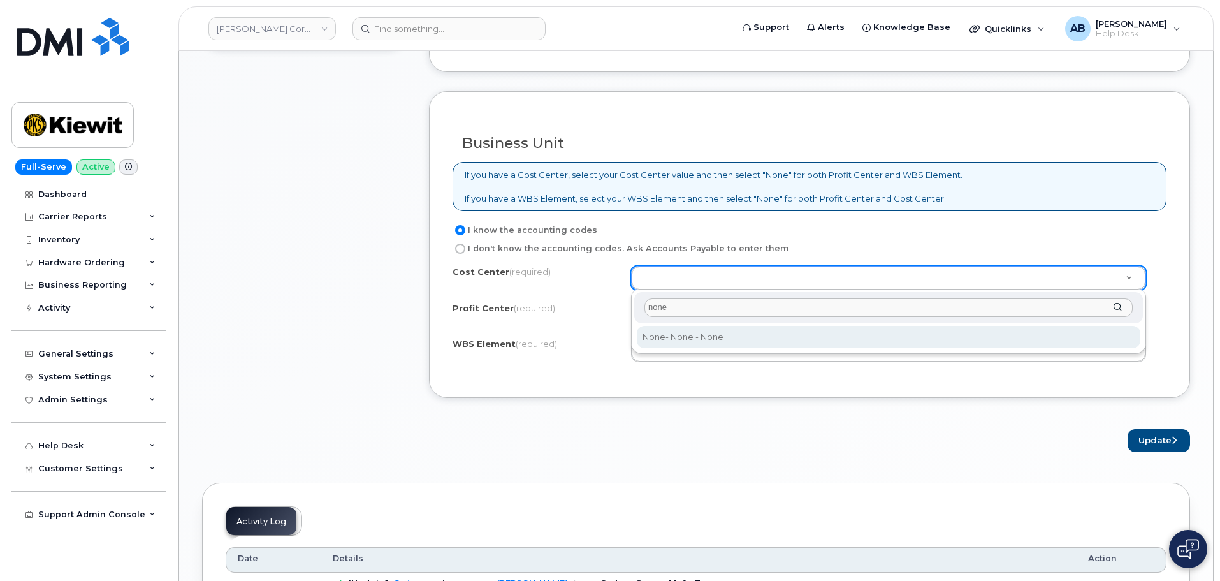
type input "none"
type input "None"
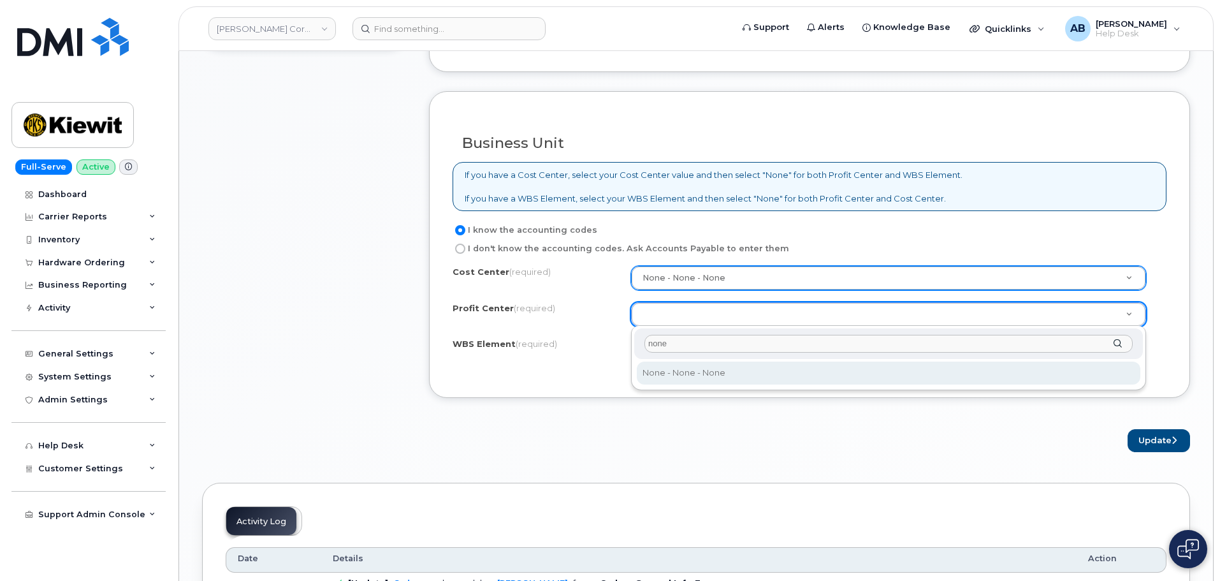
type input "none"
select select "None"
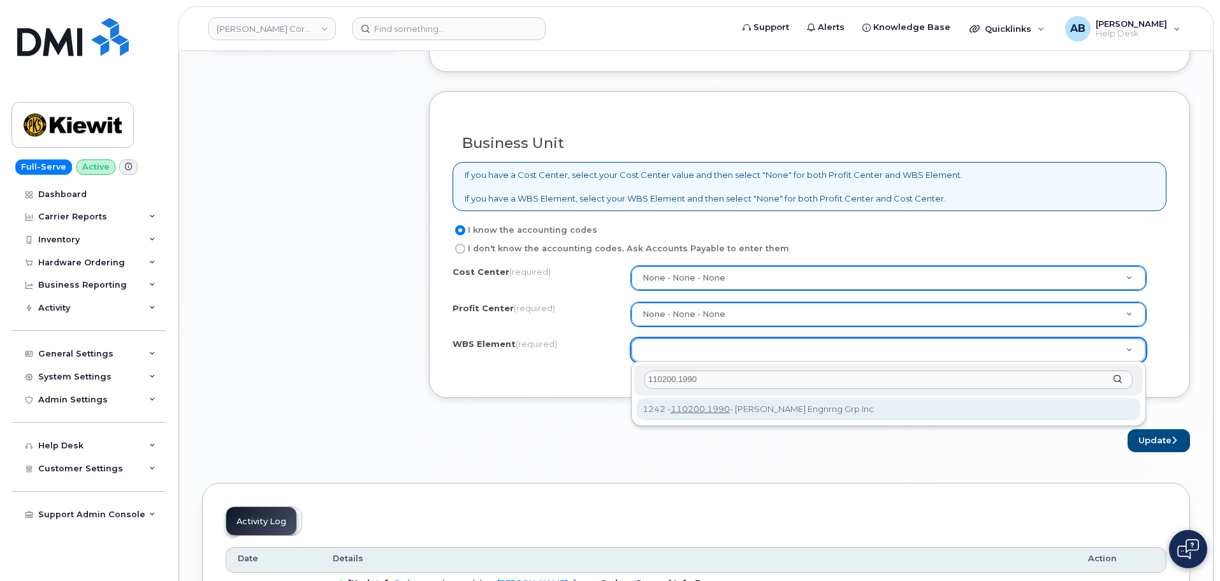
type input "110200.1990"
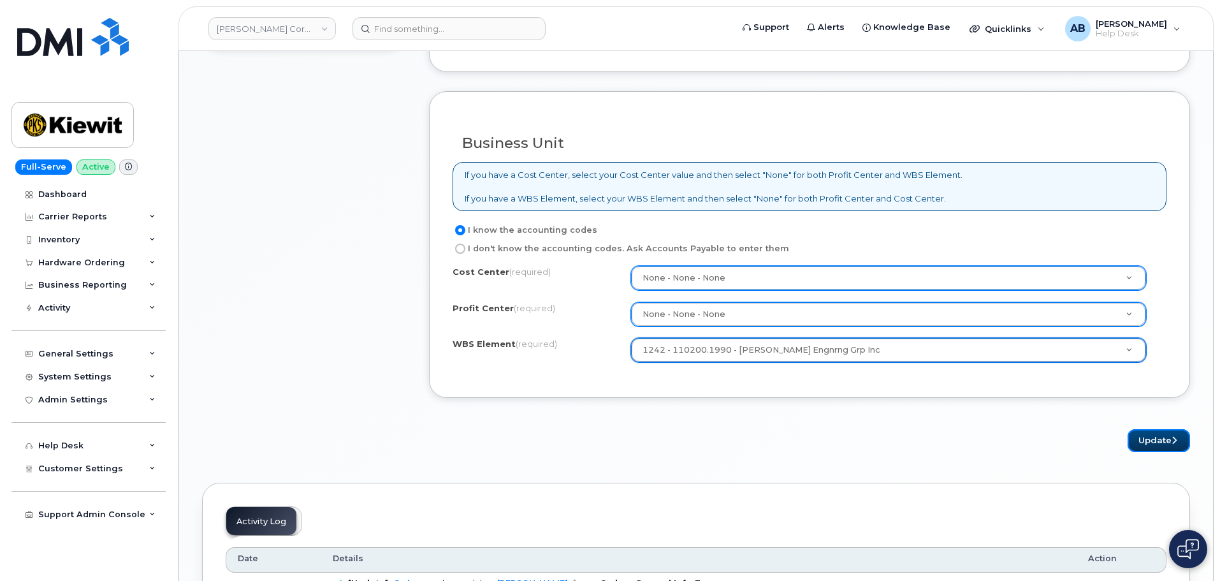
drag, startPoint x: 1174, startPoint y: 440, endPoint x: 1107, endPoint y: 444, distance: 67.0
click at [1172, 440] on icon "submit" at bounding box center [1174, 440] width 5 height 8
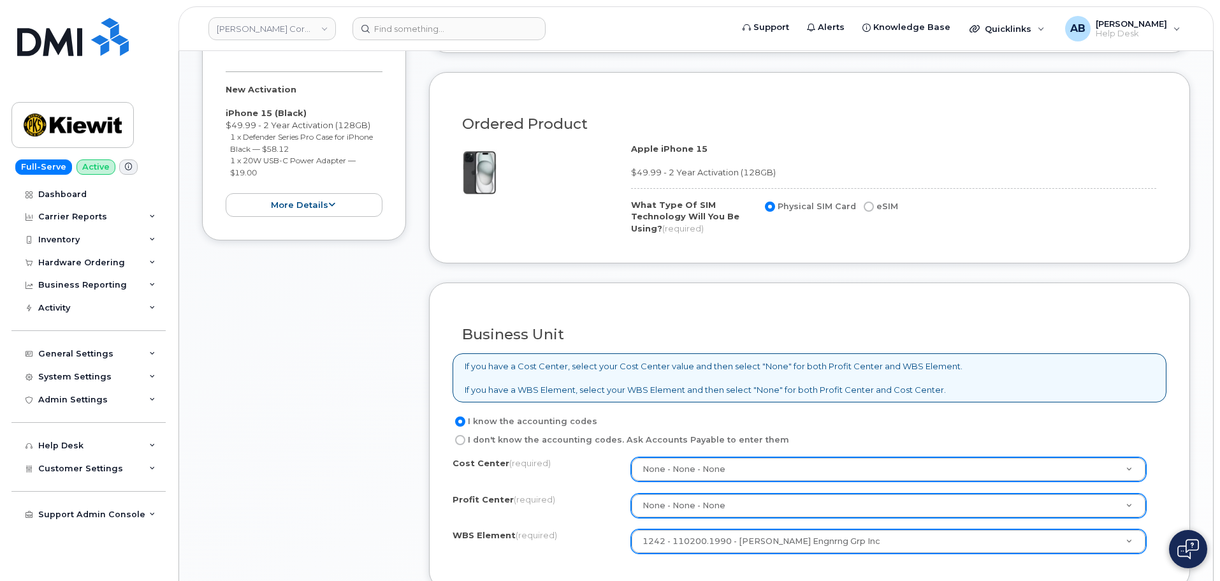
scroll to position [1084, 0]
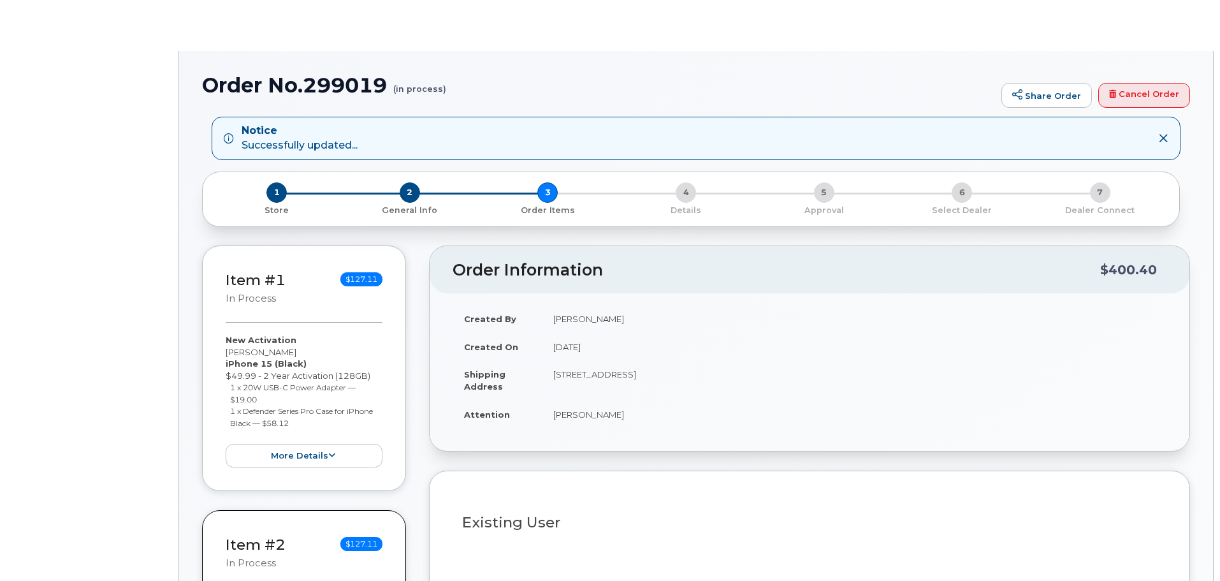
select select
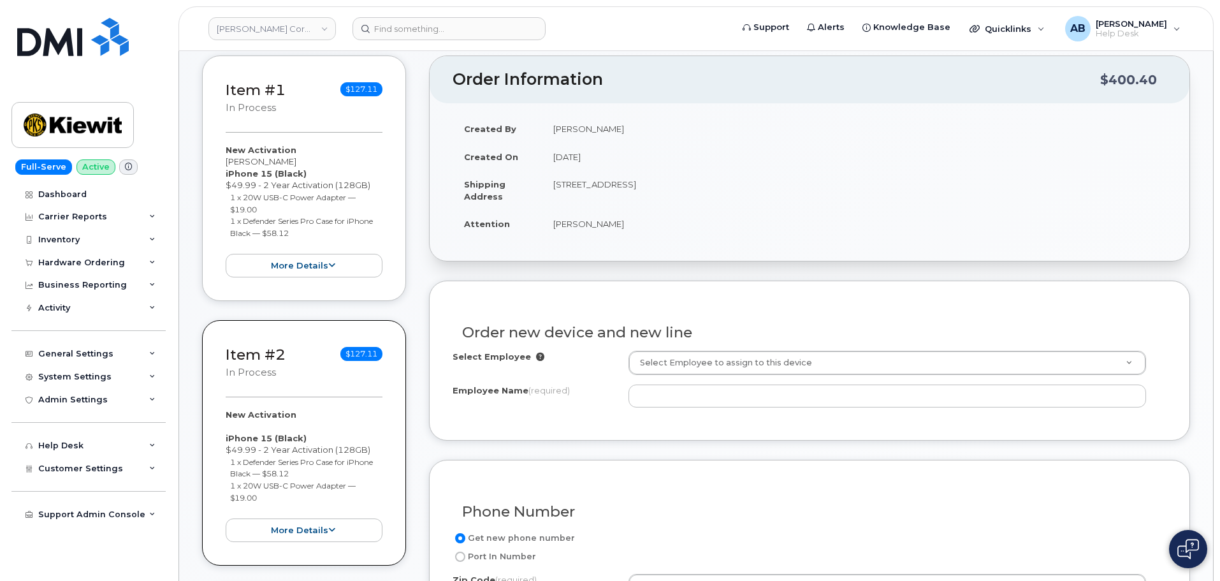
scroll to position [255, 0]
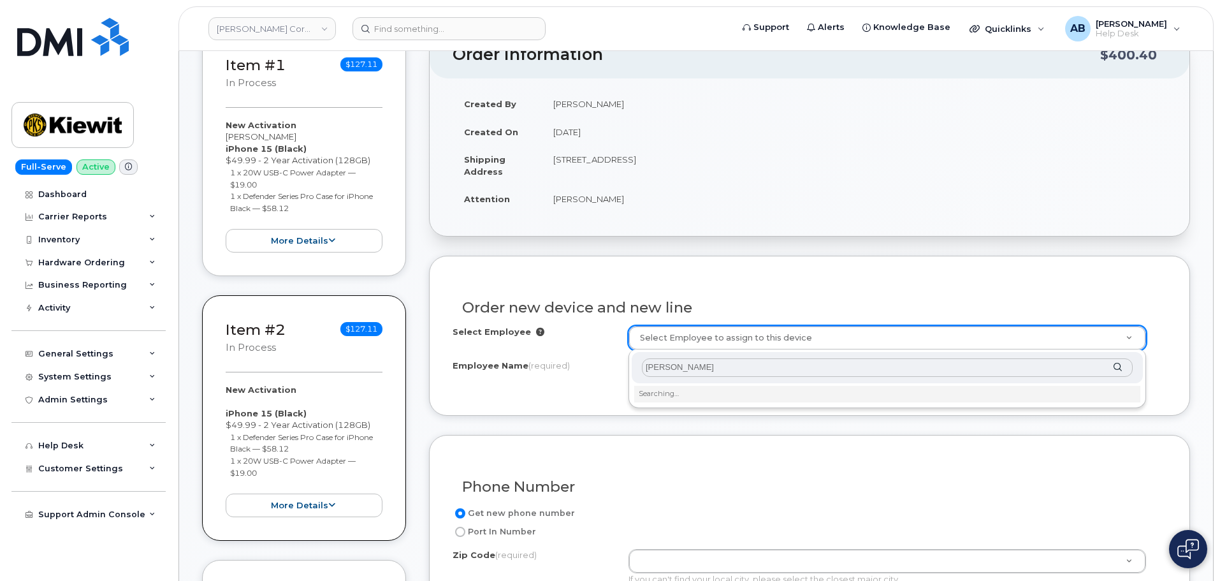
type input "Ashley Sadler"
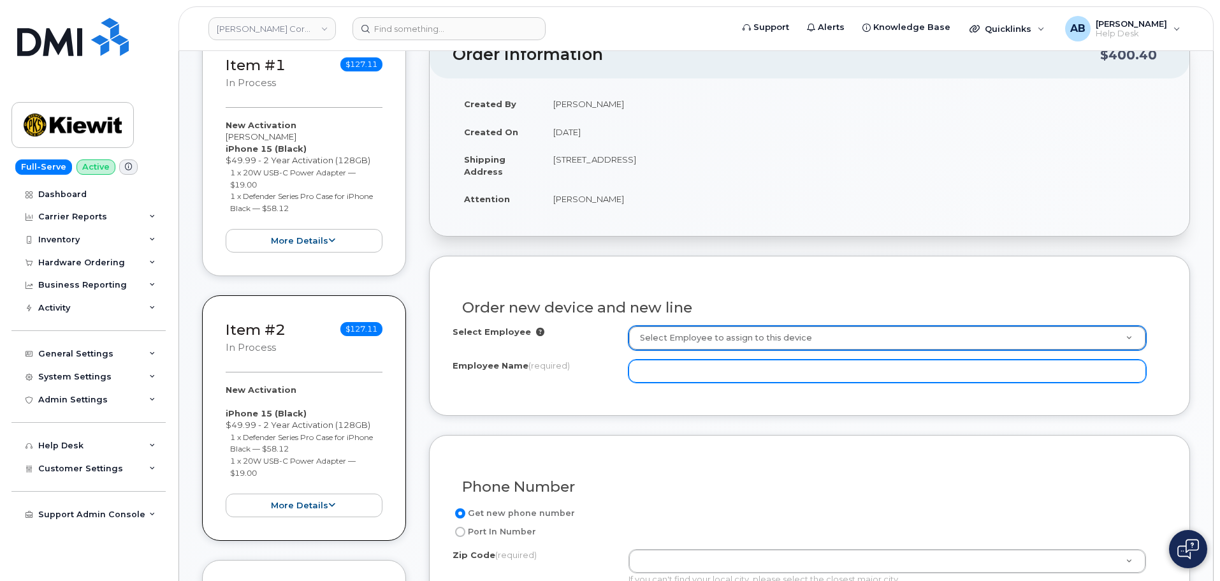
click at [806, 369] on input "Employee Name (required)" at bounding box center [888, 371] width 518 height 23
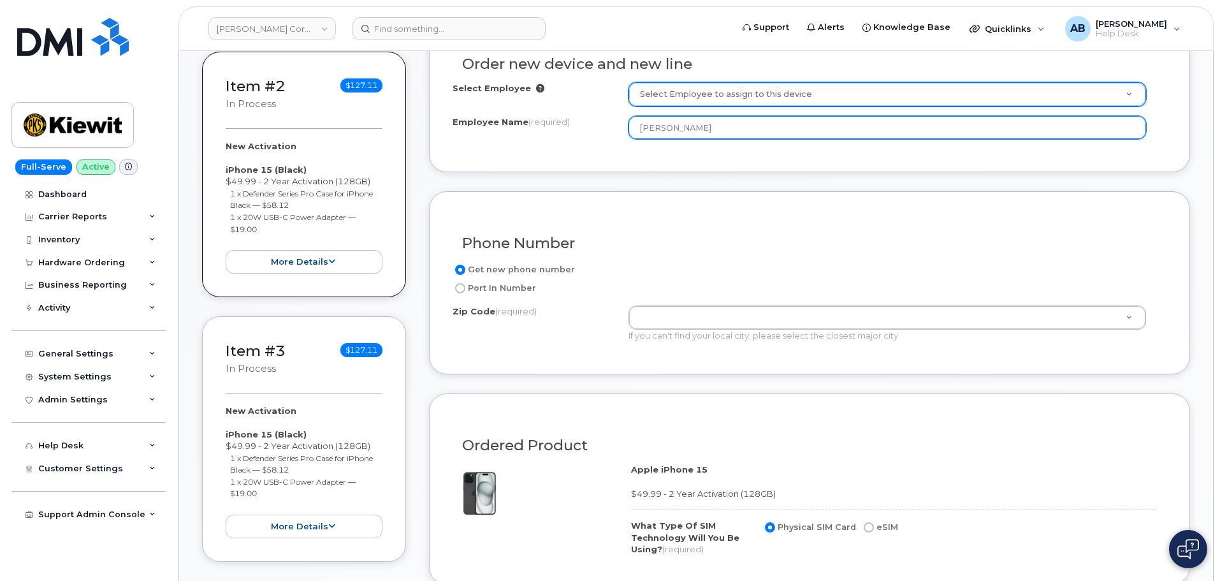
scroll to position [510, 0]
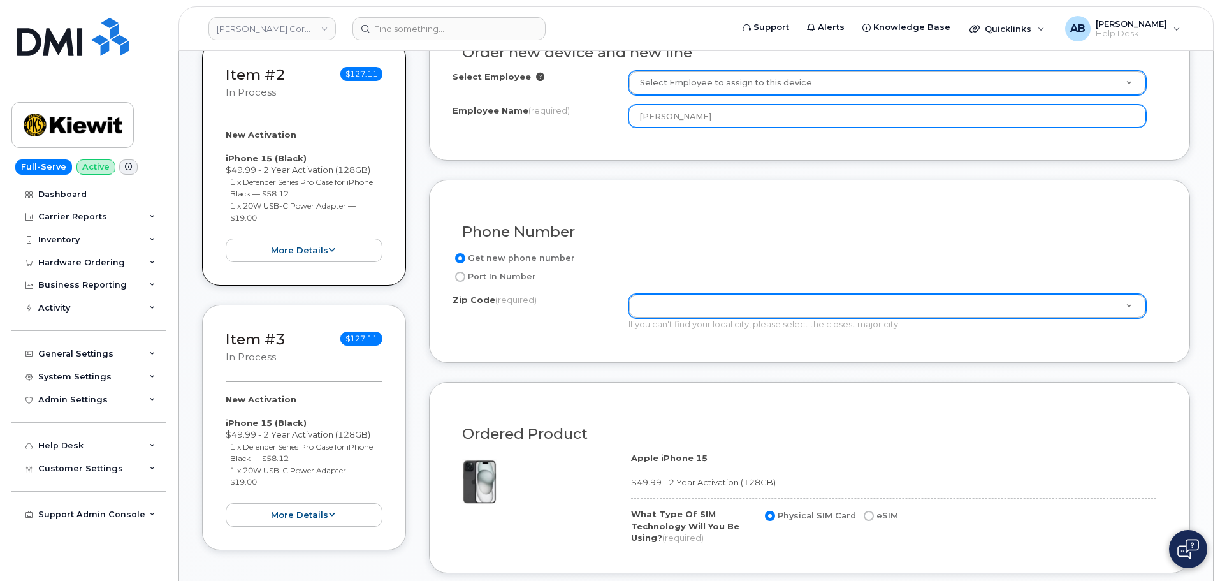
type input "[PERSON_NAME]"
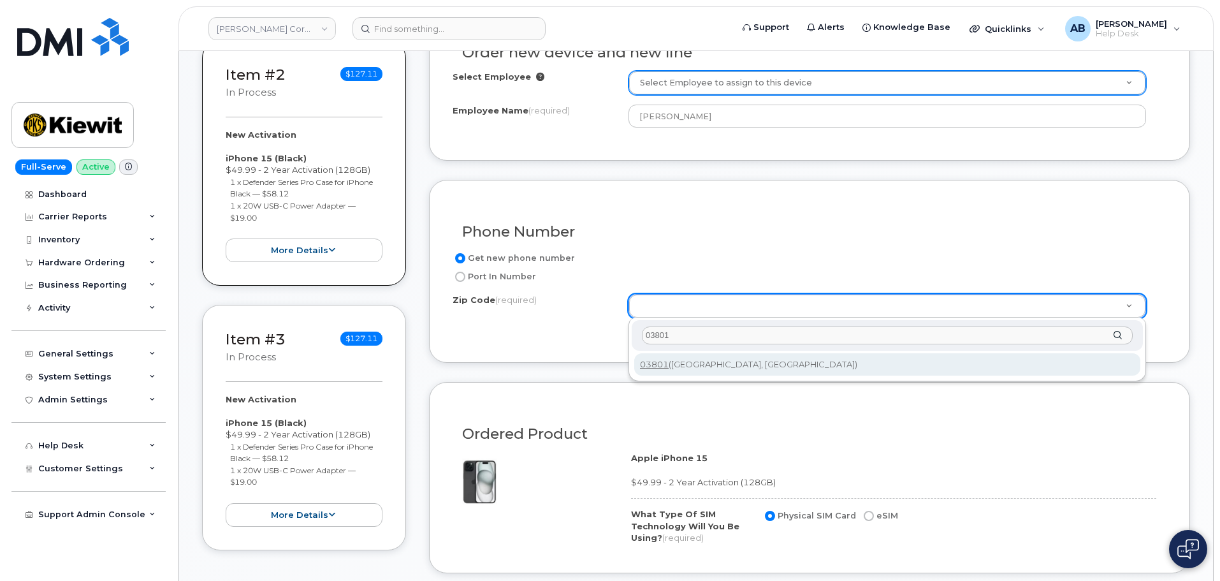
type input "03801"
type input "03801 ([GEOGRAPHIC_DATA], [GEOGRAPHIC_DATA])"
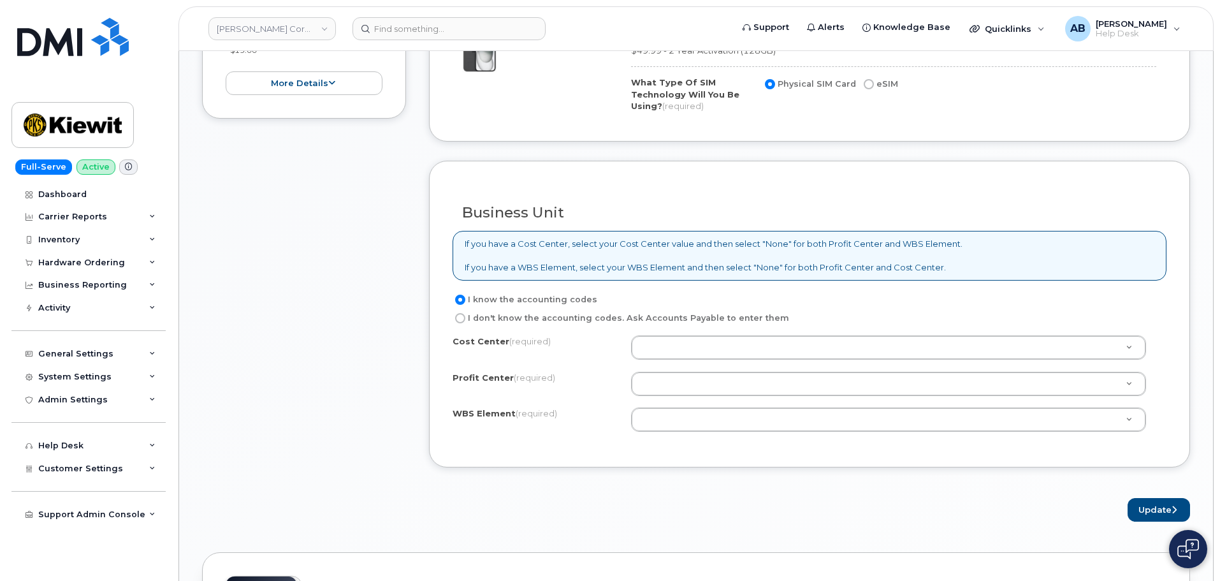
scroll to position [956, 0]
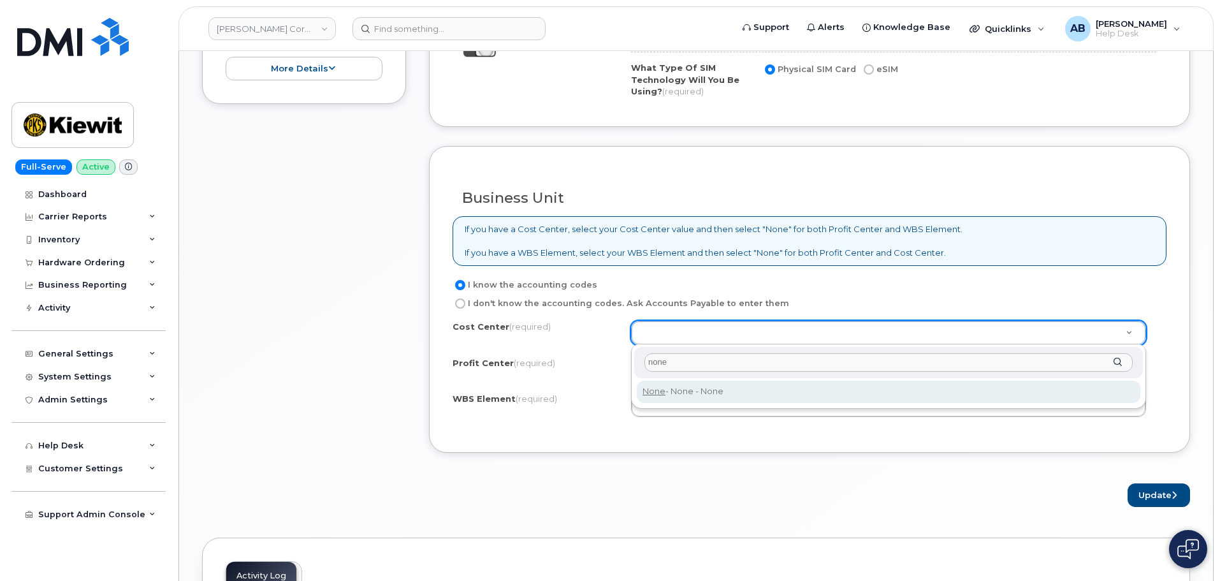
type input "none"
type input "None"
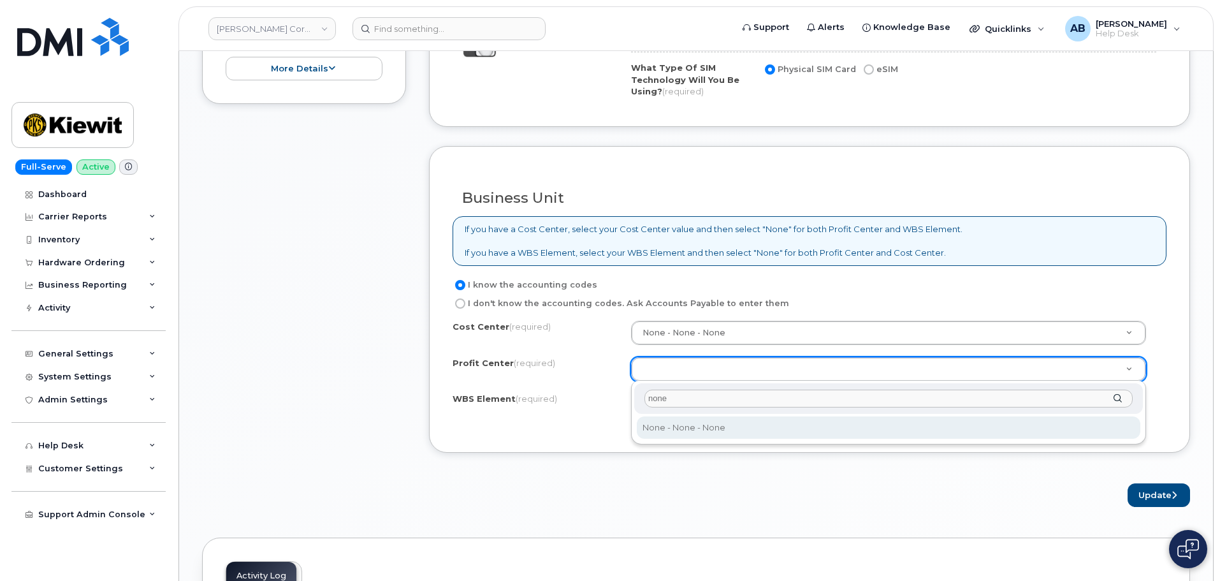
type input "none"
select select "None"
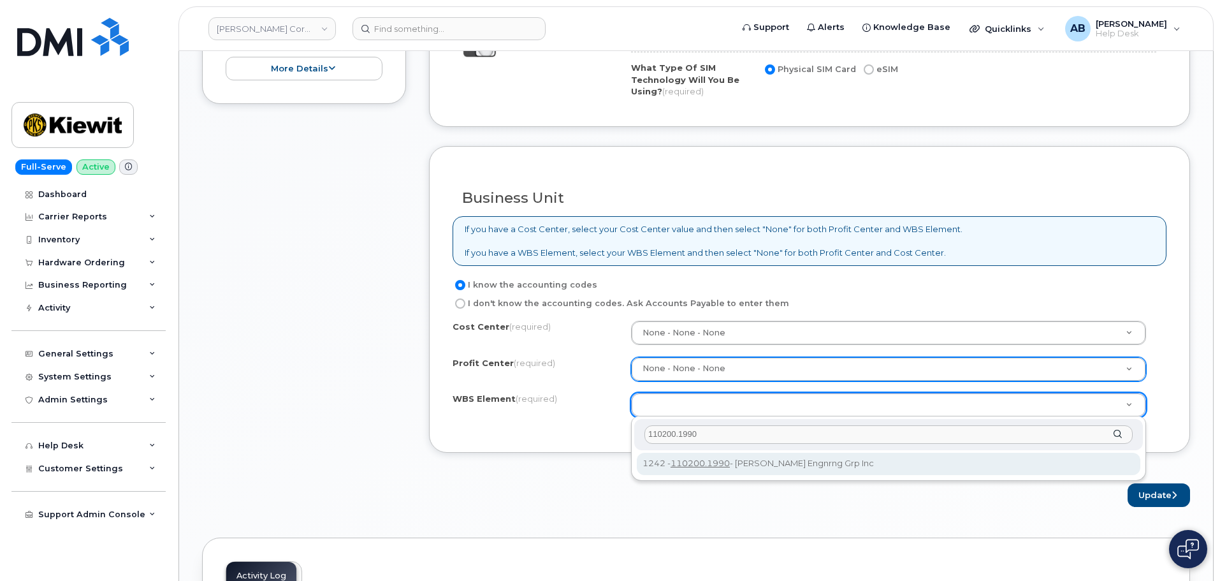
type input "110200.1990"
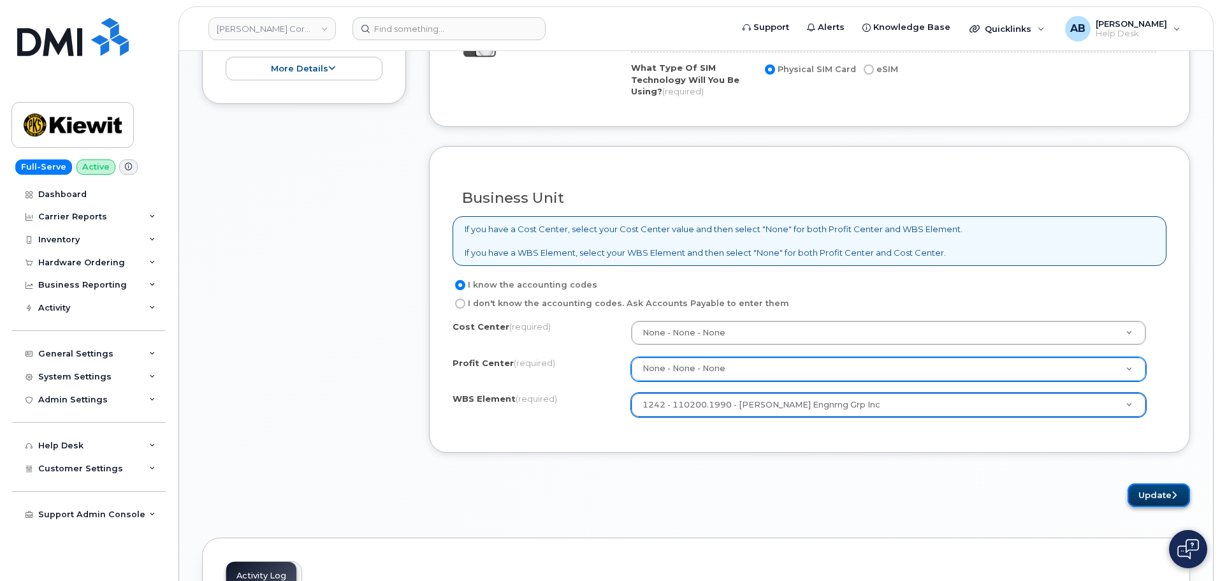
click at [1163, 490] on button "Update" at bounding box center [1159, 495] width 62 height 24
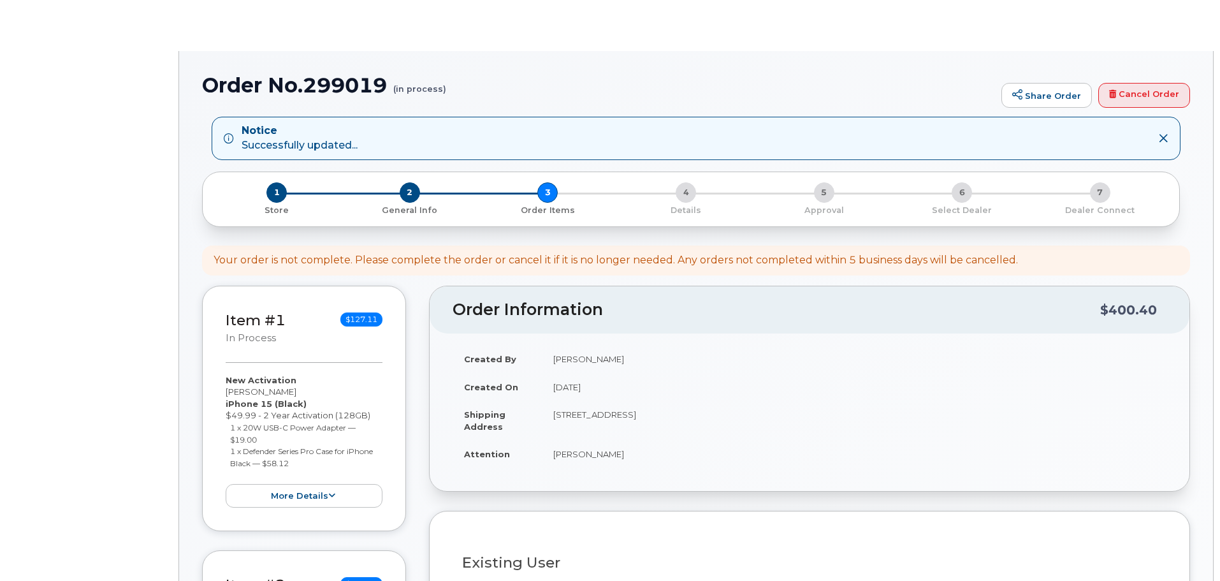
select select
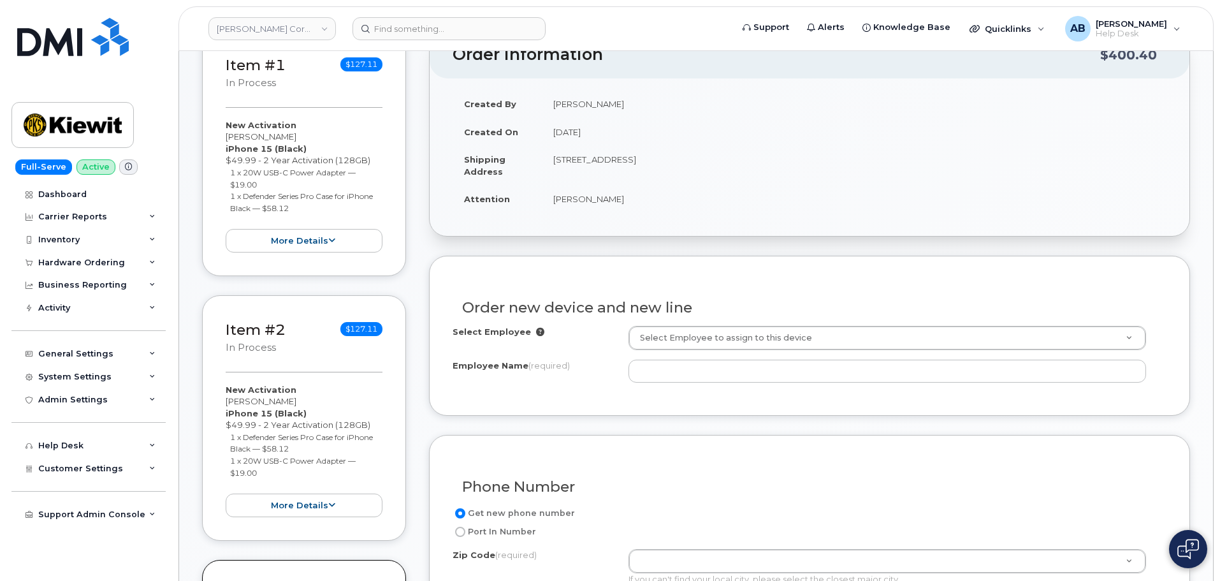
scroll to position [319, 0]
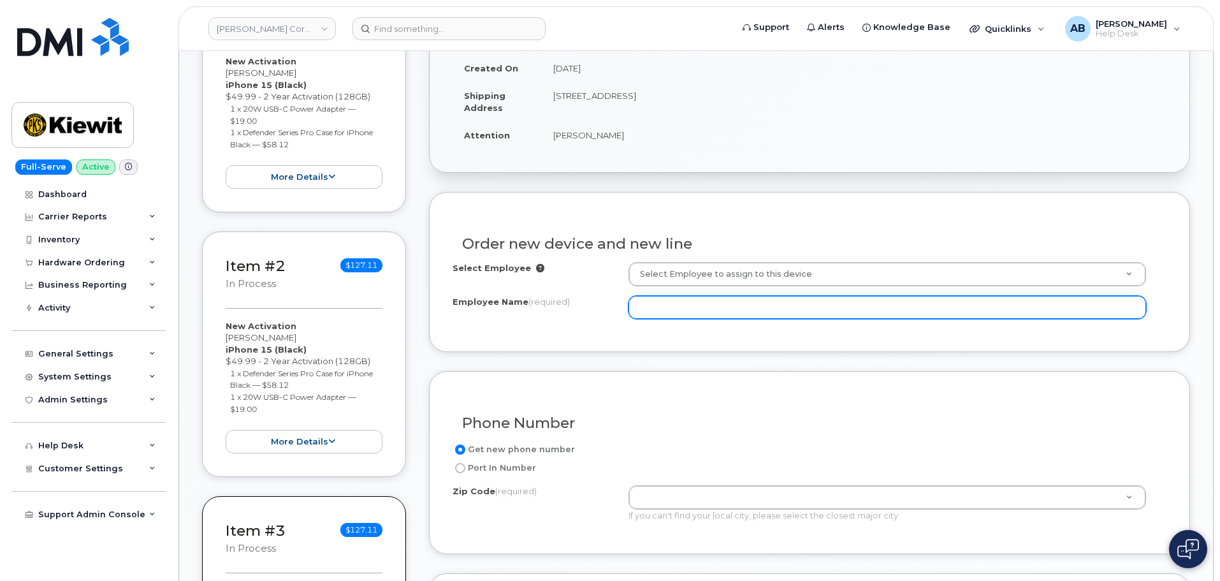
click at [739, 307] on input "Employee Name (required)" at bounding box center [888, 307] width 518 height 23
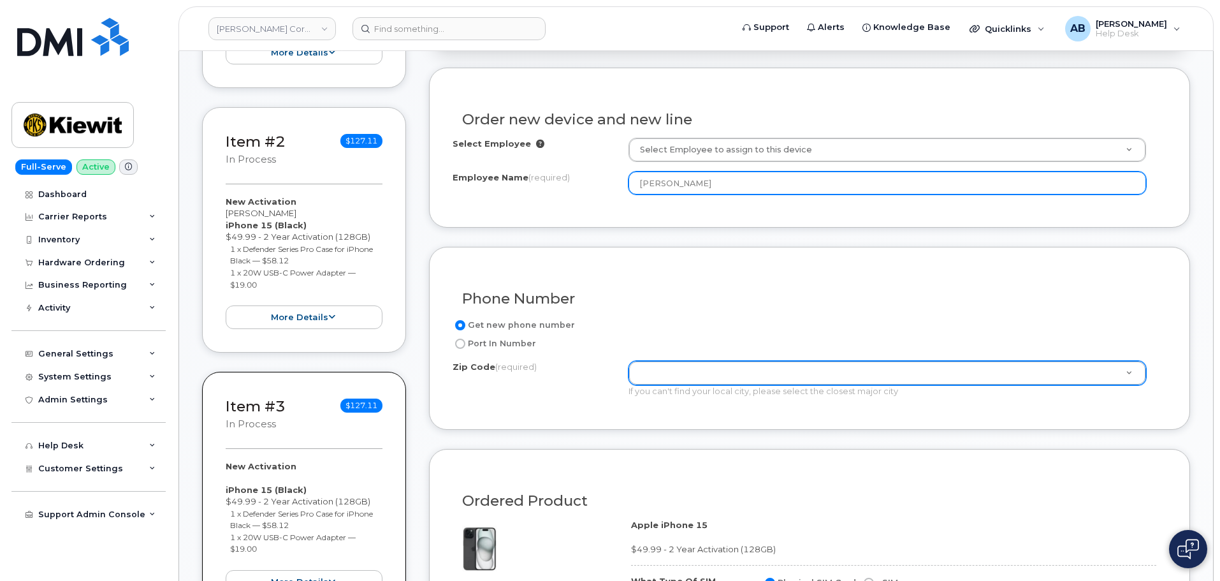
scroll to position [446, 0]
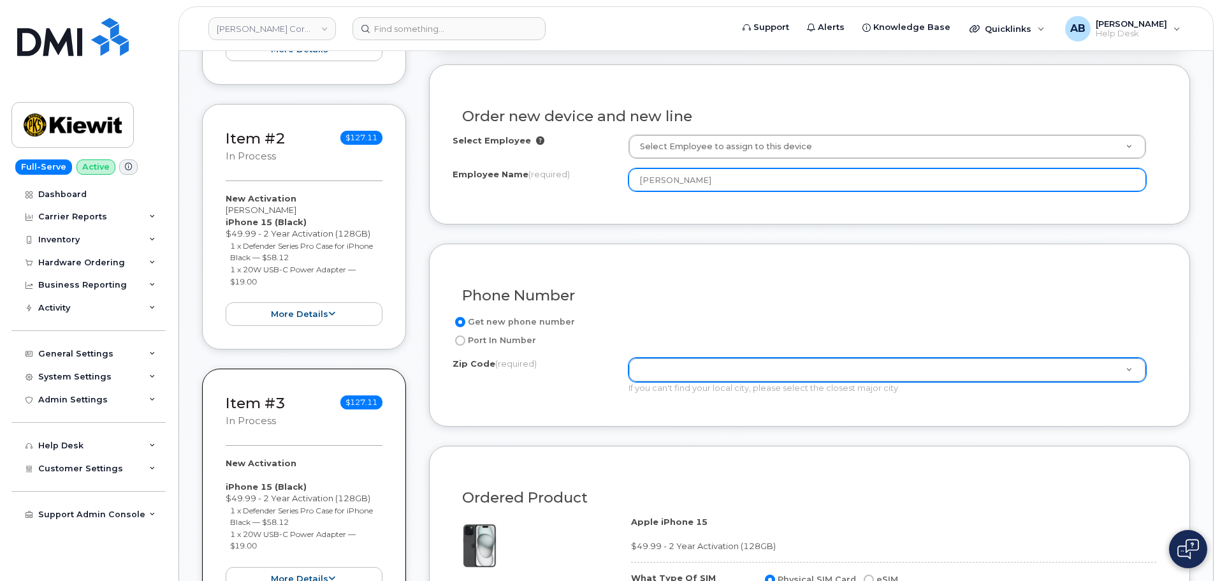
type input "[PERSON_NAME]"
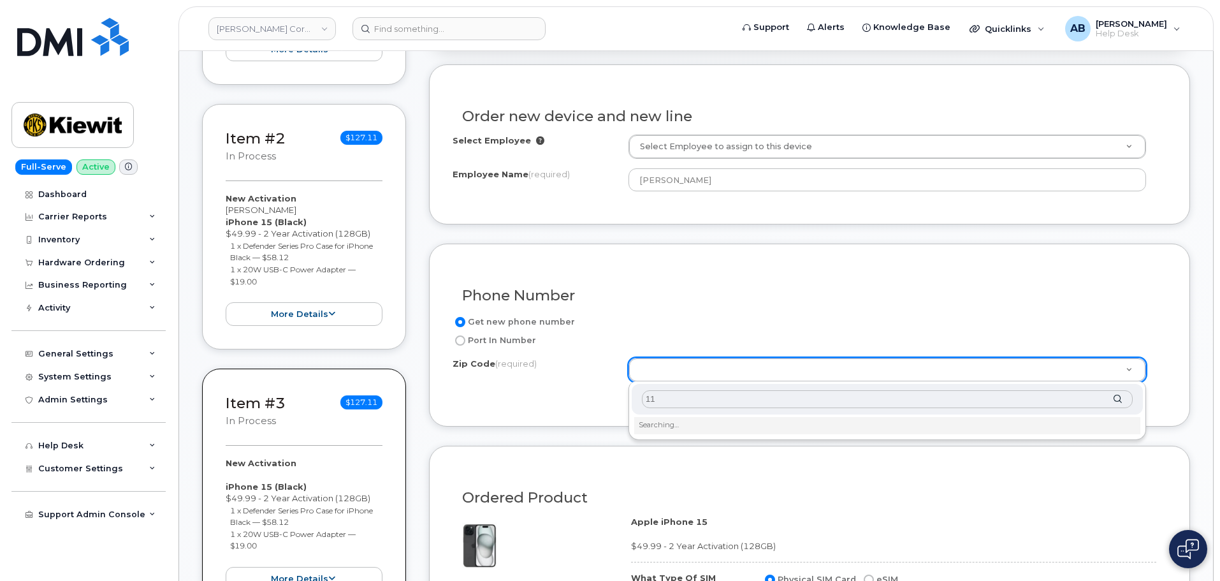
type input "1"
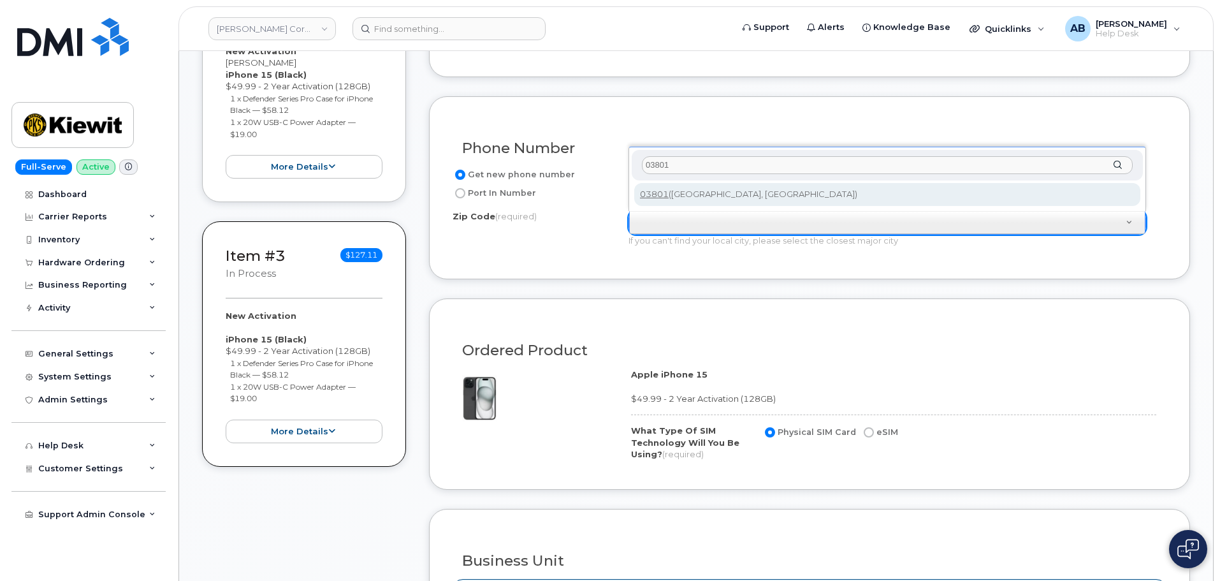
scroll to position [574, 0]
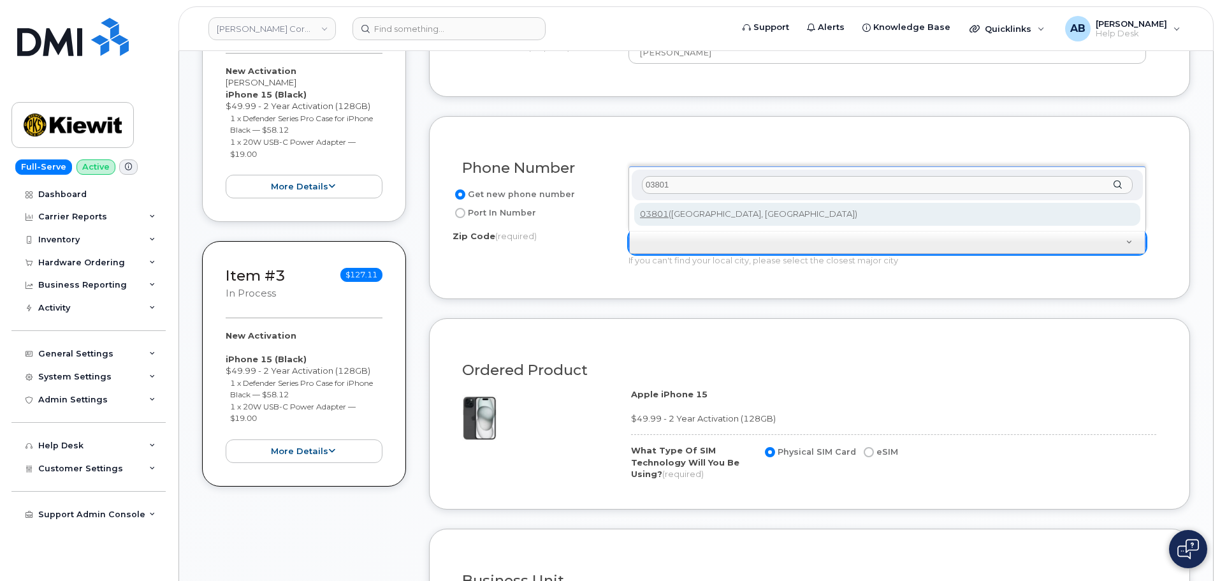
type input "03801"
type input "03801 ([GEOGRAPHIC_DATA], [GEOGRAPHIC_DATA])"
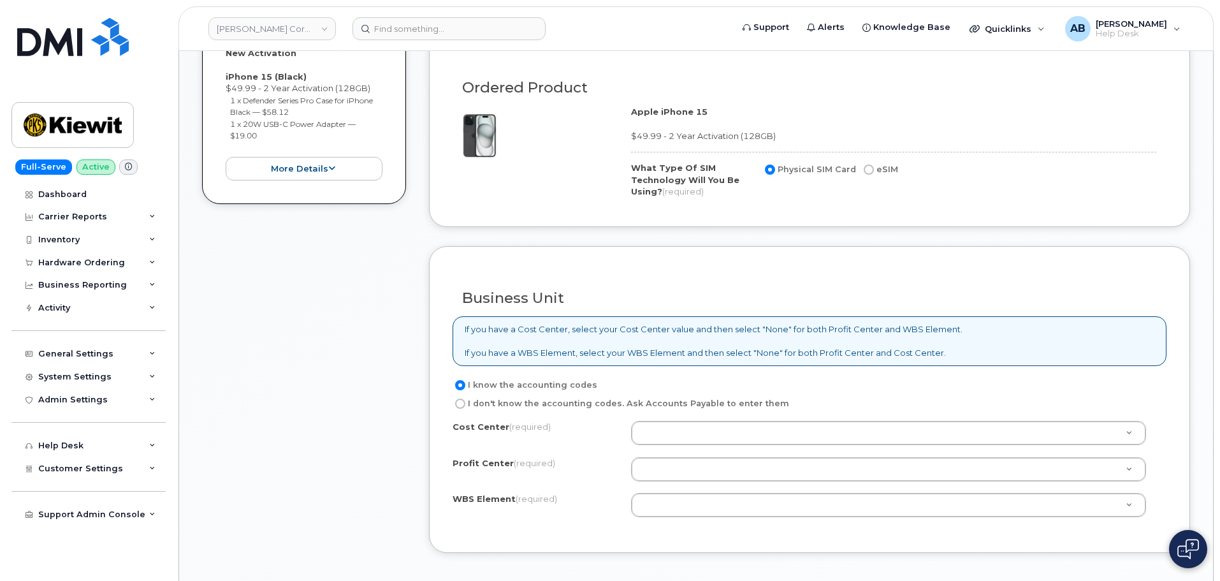
scroll to position [892, 0]
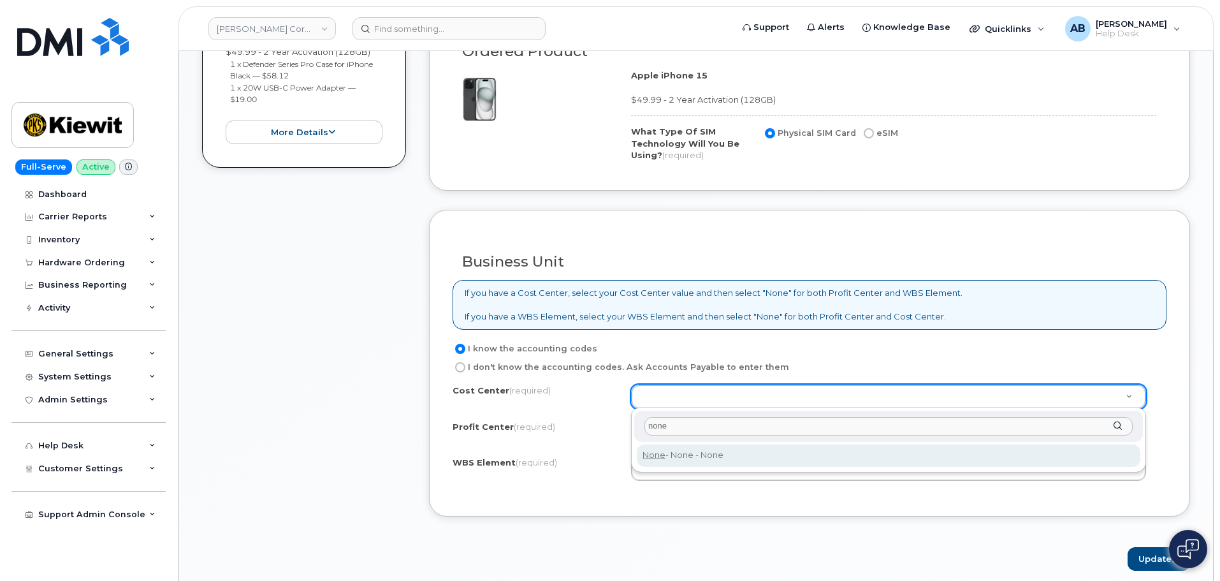
type input "none"
type input "None"
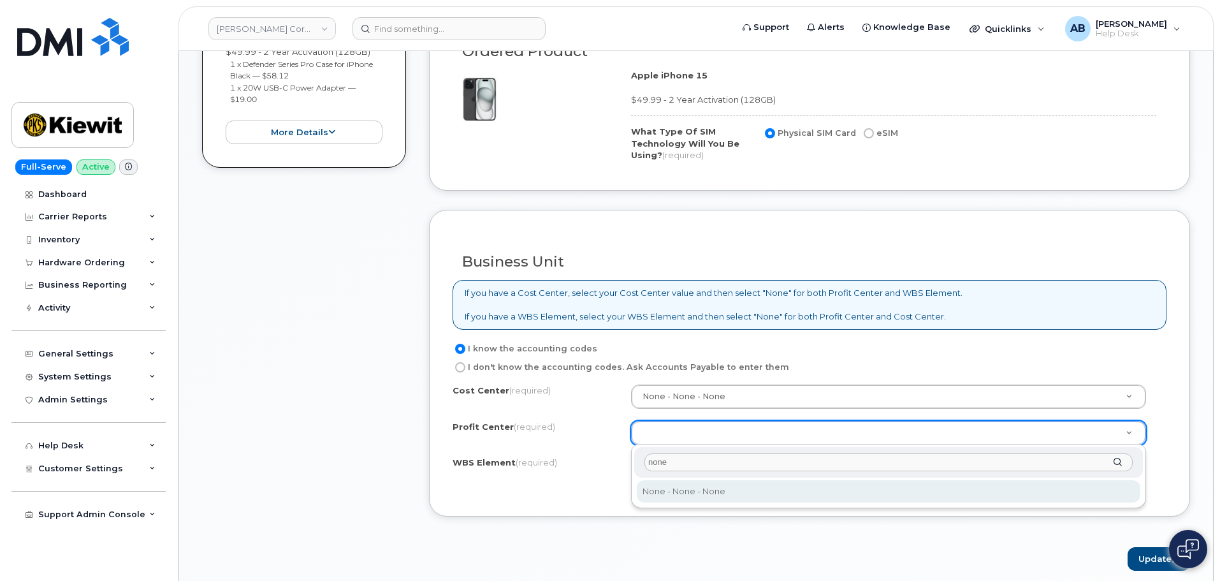
type input "none"
select select "None"
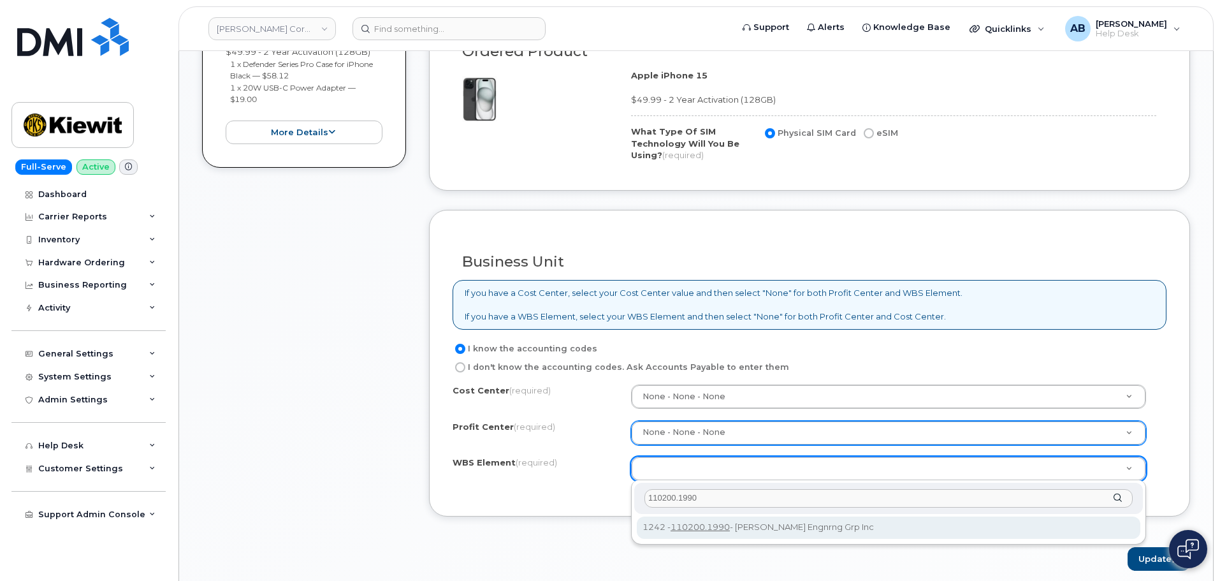
type input "110200.1990"
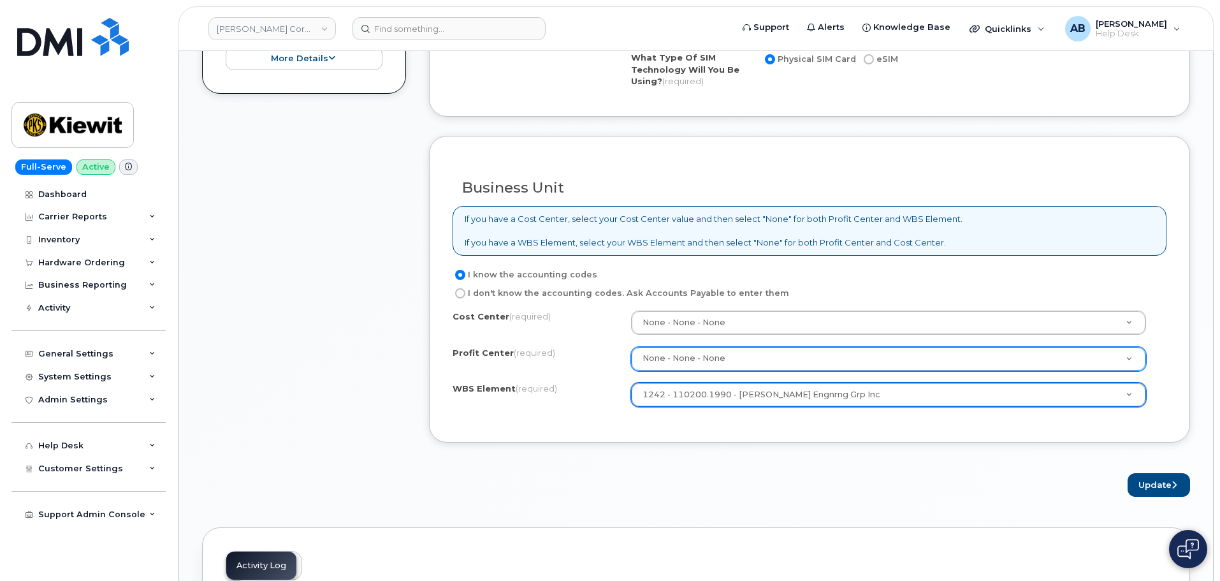
scroll to position [1084, 0]
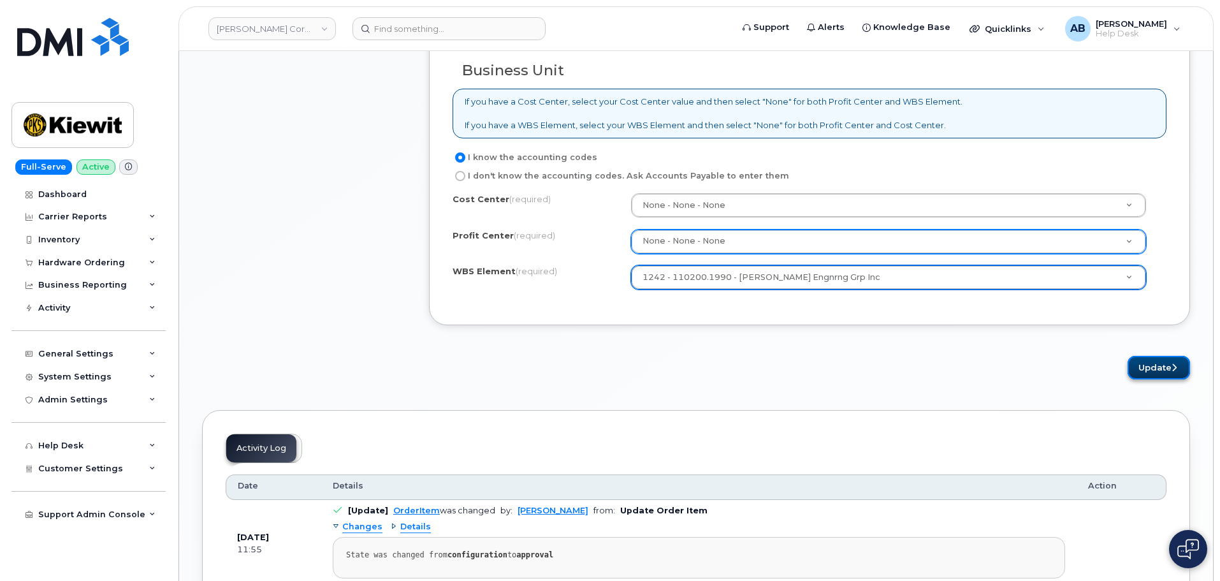
click at [1168, 365] on button "Update" at bounding box center [1159, 368] width 62 height 24
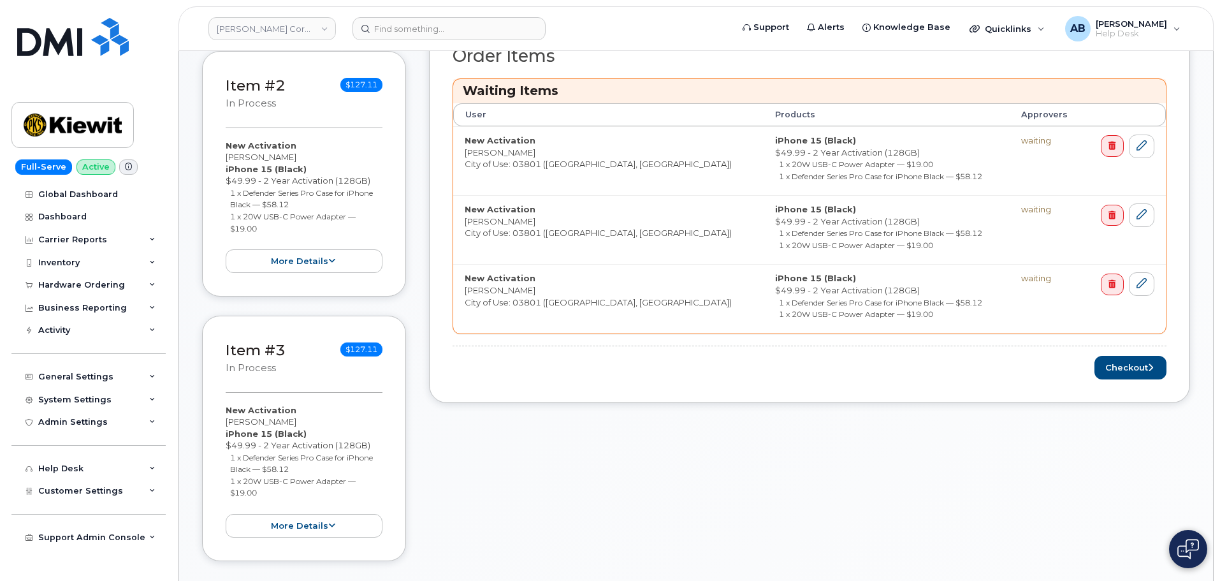
scroll to position [510, 0]
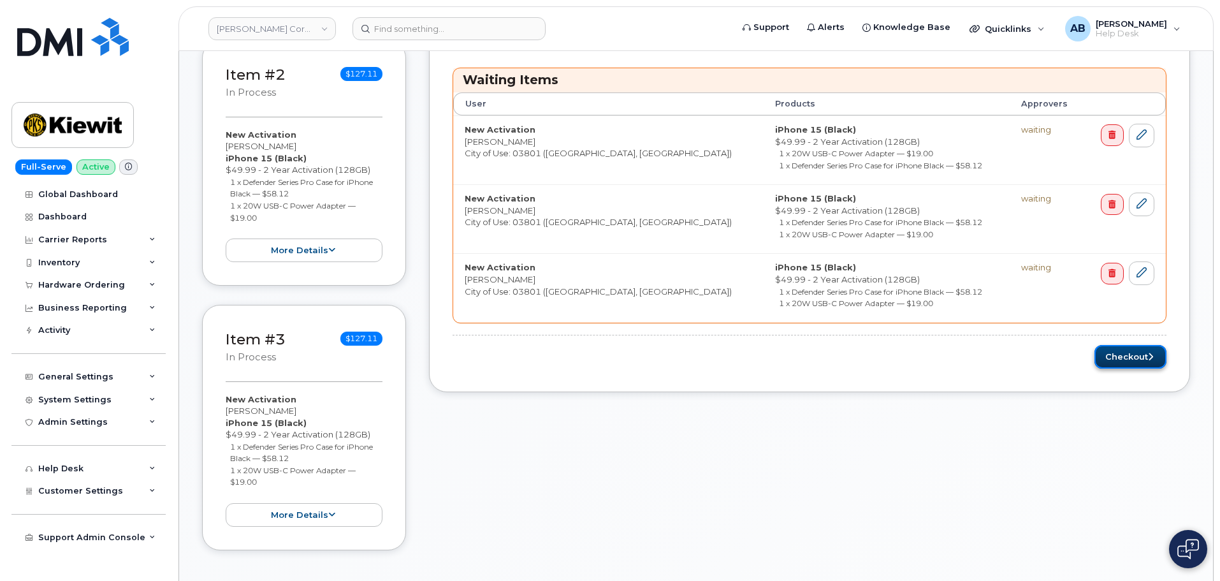
drag, startPoint x: 1107, startPoint y: 354, endPoint x: 1096, endPoint y: 356, distance: 11.0
click at [1107, 354] on button "Checkout" at bounding box center [1130, 357] width 72 height 24
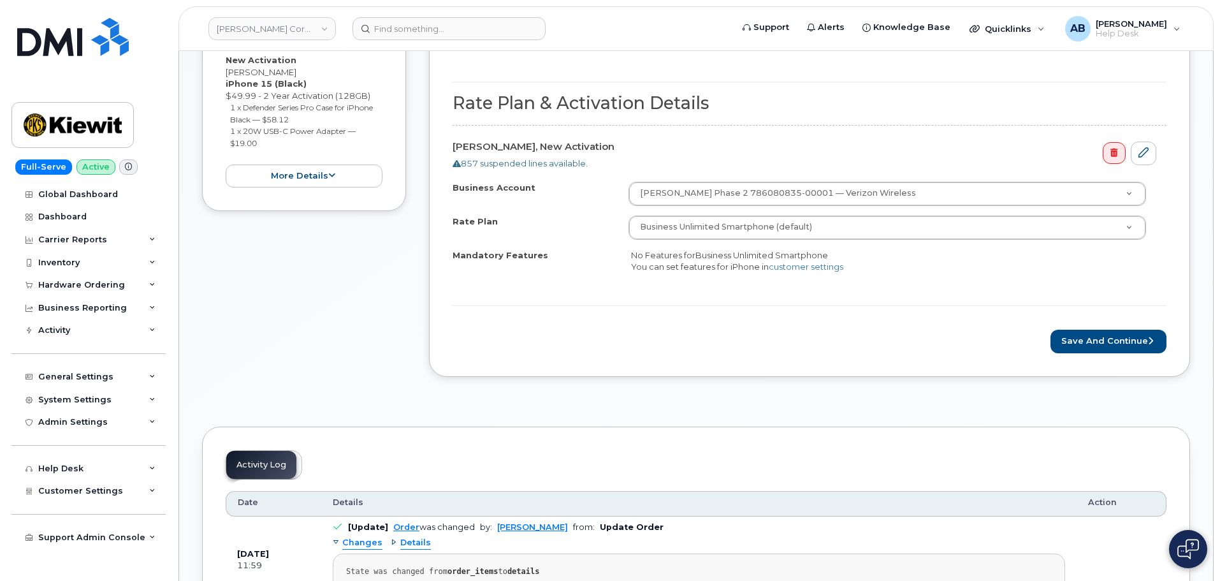
scroll to position [829, 0]
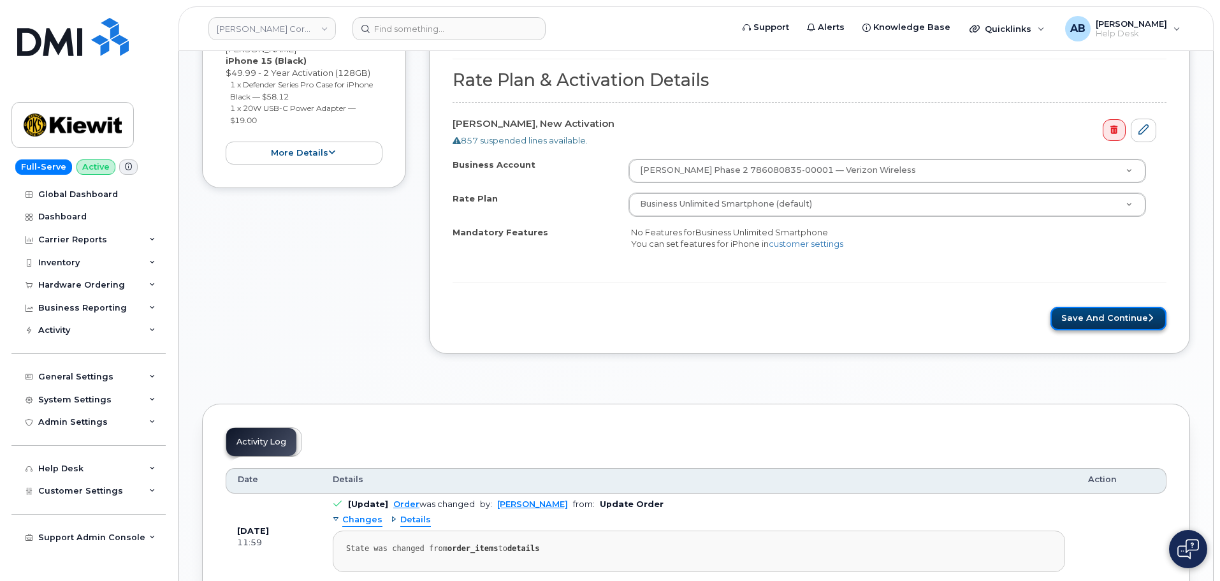
drag, startPoint x: 1121, startPoint y: 322, endPoint x: 1100, endPoint y: 325, distance: 21.3
click at [1119, 322] on button "Save and Continue" at bounding box center [1109, 319] width 116 height 24
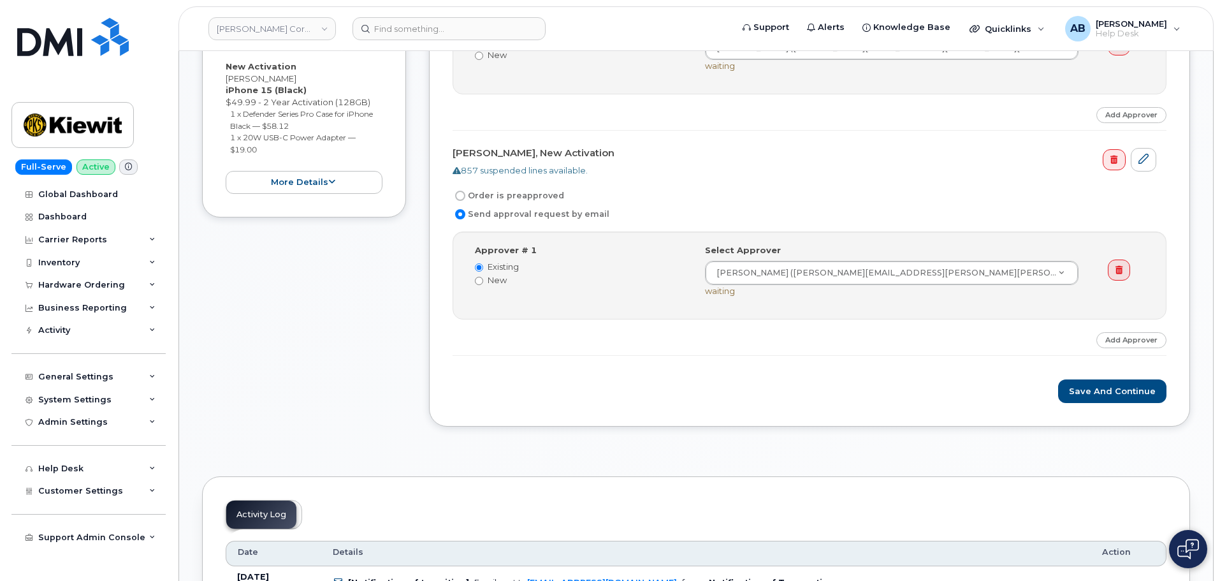
scroll to position [765, 0]
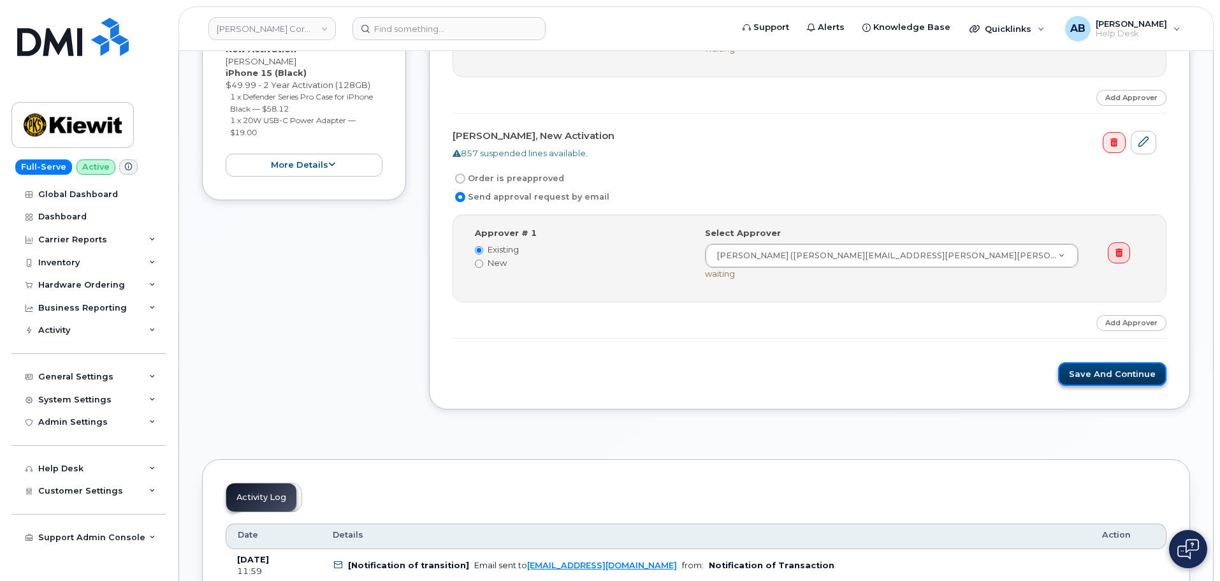
click at [1094, 384] on button "Save and Continue" at bounding box center [1112, 374] width 108 height 24
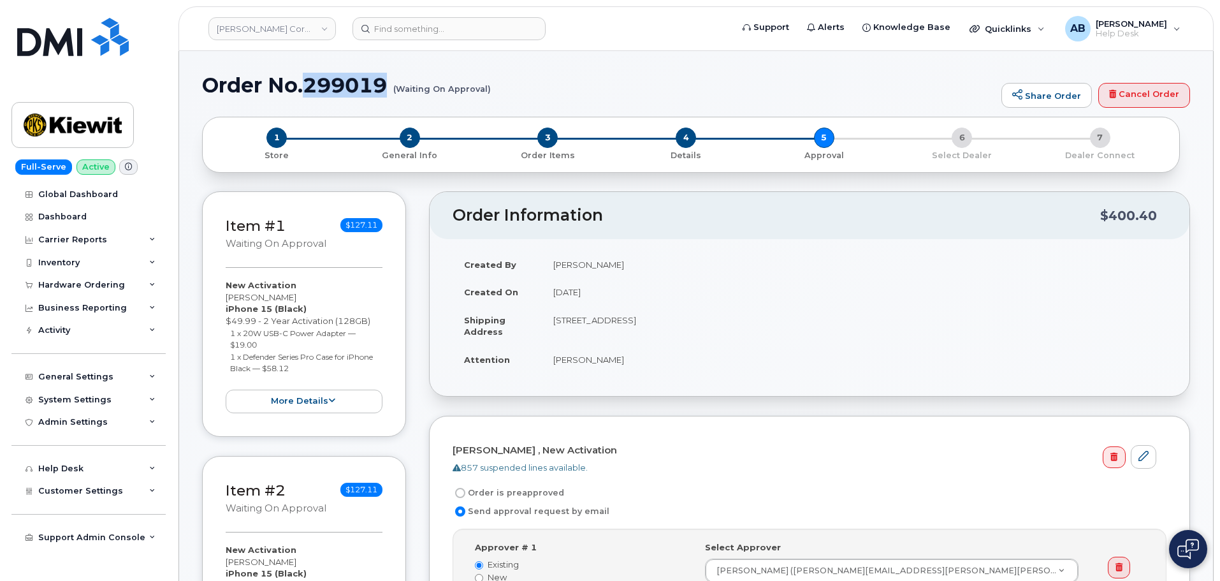
drag, startPoint x: 325, startPoint y: 88, endPoint x: 385, endPoint y: 90, distance: 60.0
click at [385, 90] on h1 "Order No.299019 (Waiting On Approval)" at bounding box center [598, 85] width 793 height 22
click at [692, 46] on header "[PERSON_NAME] Corporation Support Alerts Knowledge Base Quicklinks Suspend / Ca…" at bounding box center [695, 28] width 1035 height 45
